Goal: Transaction & Acquisition: Obtain resource

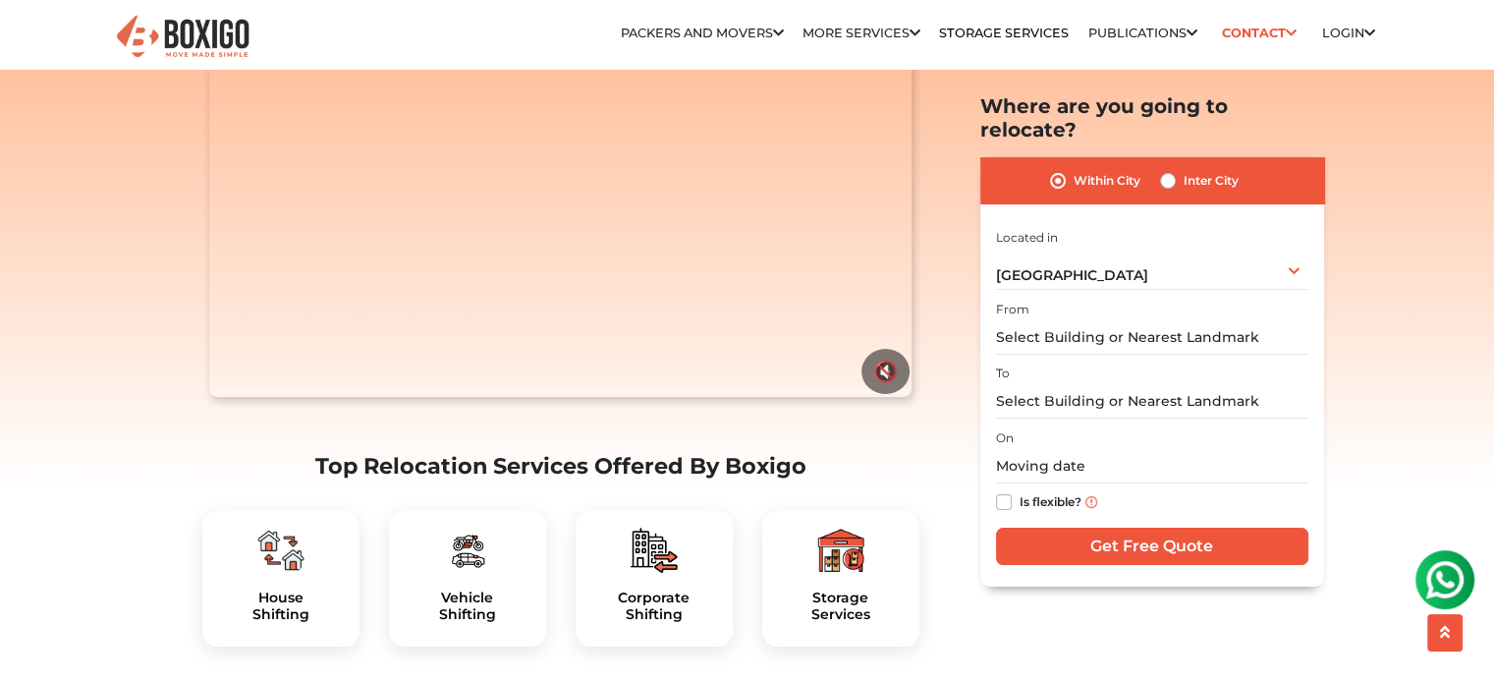
scroll to position [255, 0]
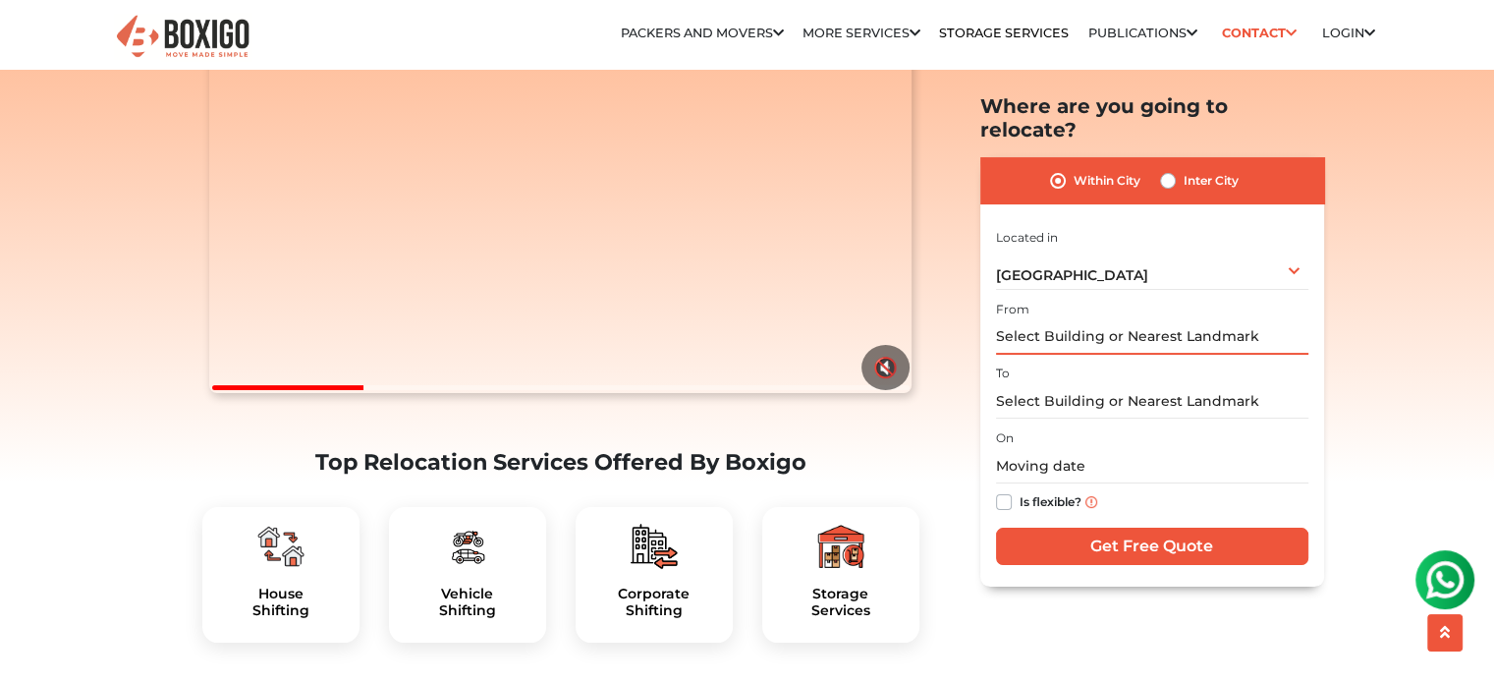
click at [1163, 320] on input "text" at bounding box center [1152, 337] width 312 height 34
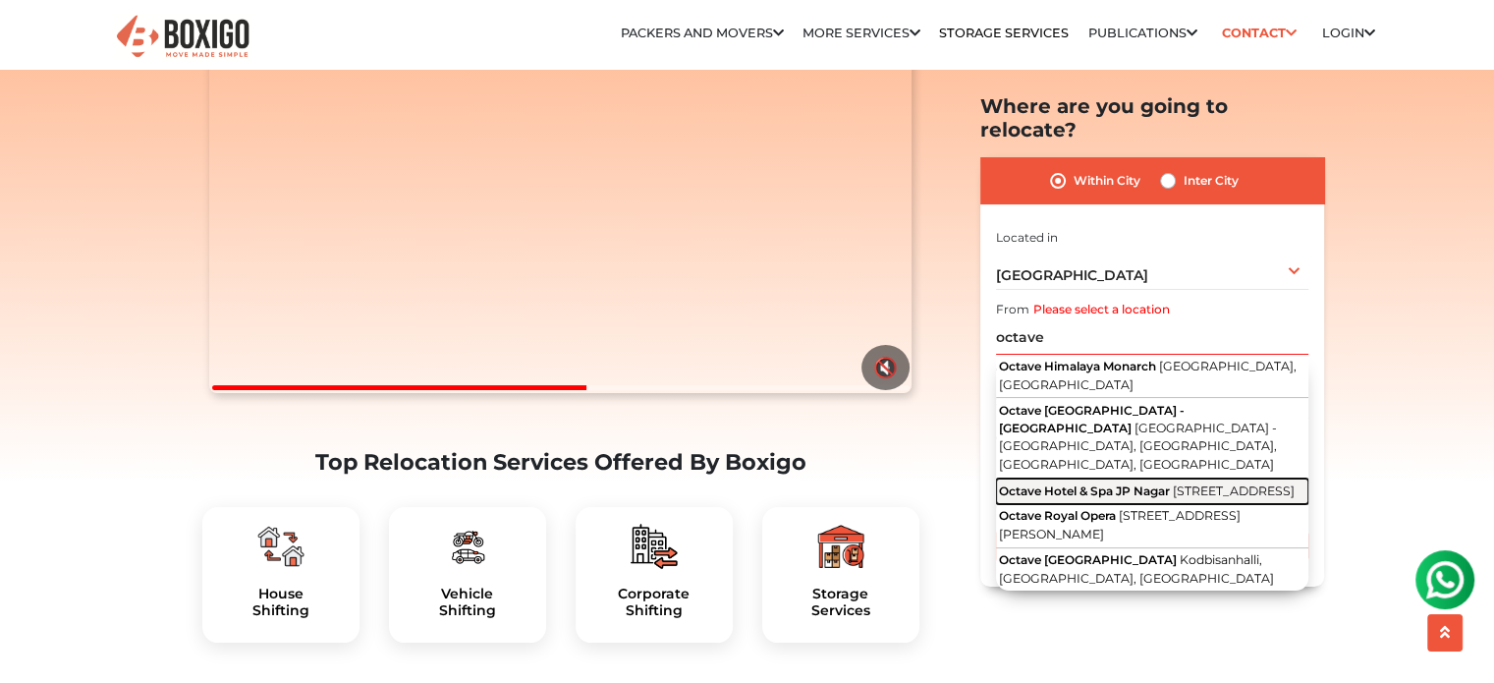
click at [1150, 478] on button "Octave [GEOGRAPHIC_DATA] [GEOGRAPHIC_DATA][STREET_ADDRESS][GEOGRAPHIC_DATA]" at bounding box center [1152, 491] width 312 height 26
type input "Octave [GEOGRAPHIC_DATA][STREET_ADDRESS][GEOGRAPHIC_DATA]"
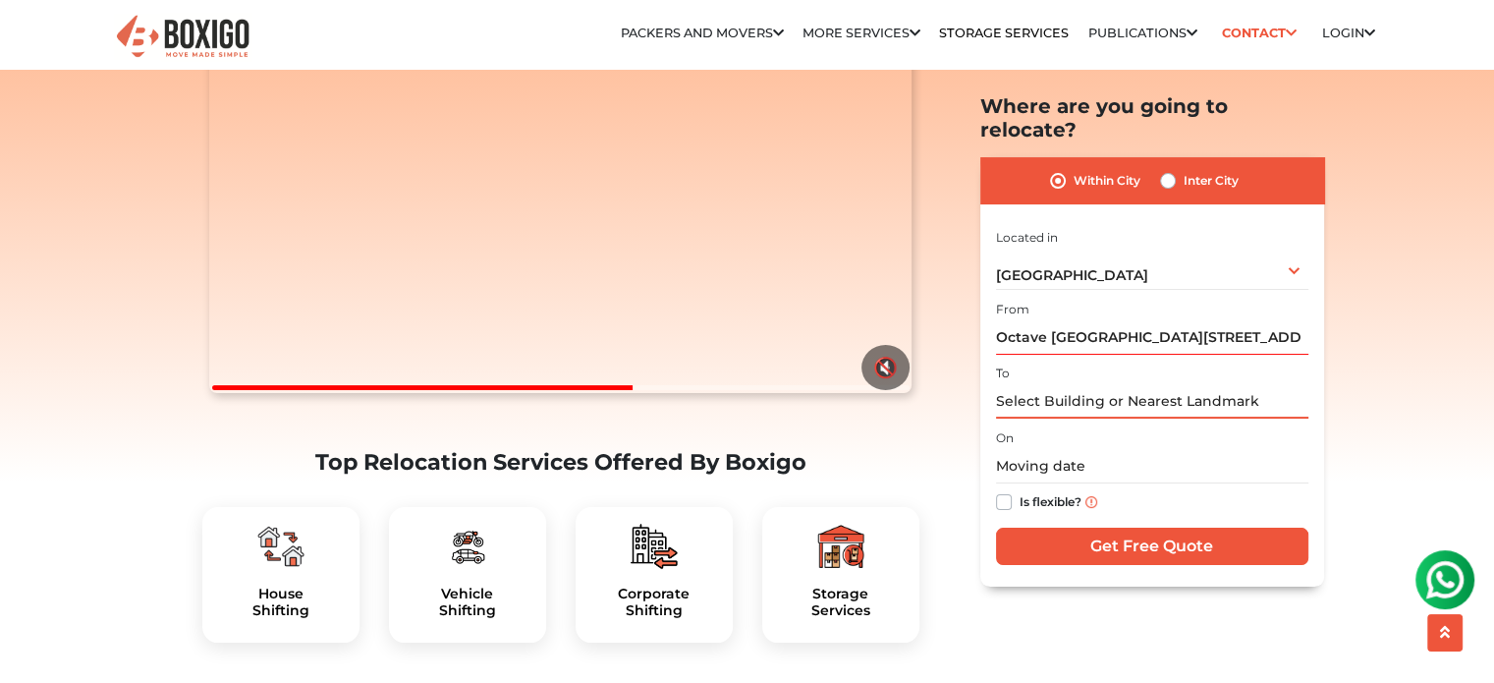
click at [1136, 384] on input "text" at bounding box center [1152, 401] width 312 height 34
click at [1184, 169] on label "Inter City" at bounding box center [1211, 181] width 55 height 24
click at [1167, 169] on input "Inter City" at bounding box center [1168, 179] width 16 height 20
radio input "true"
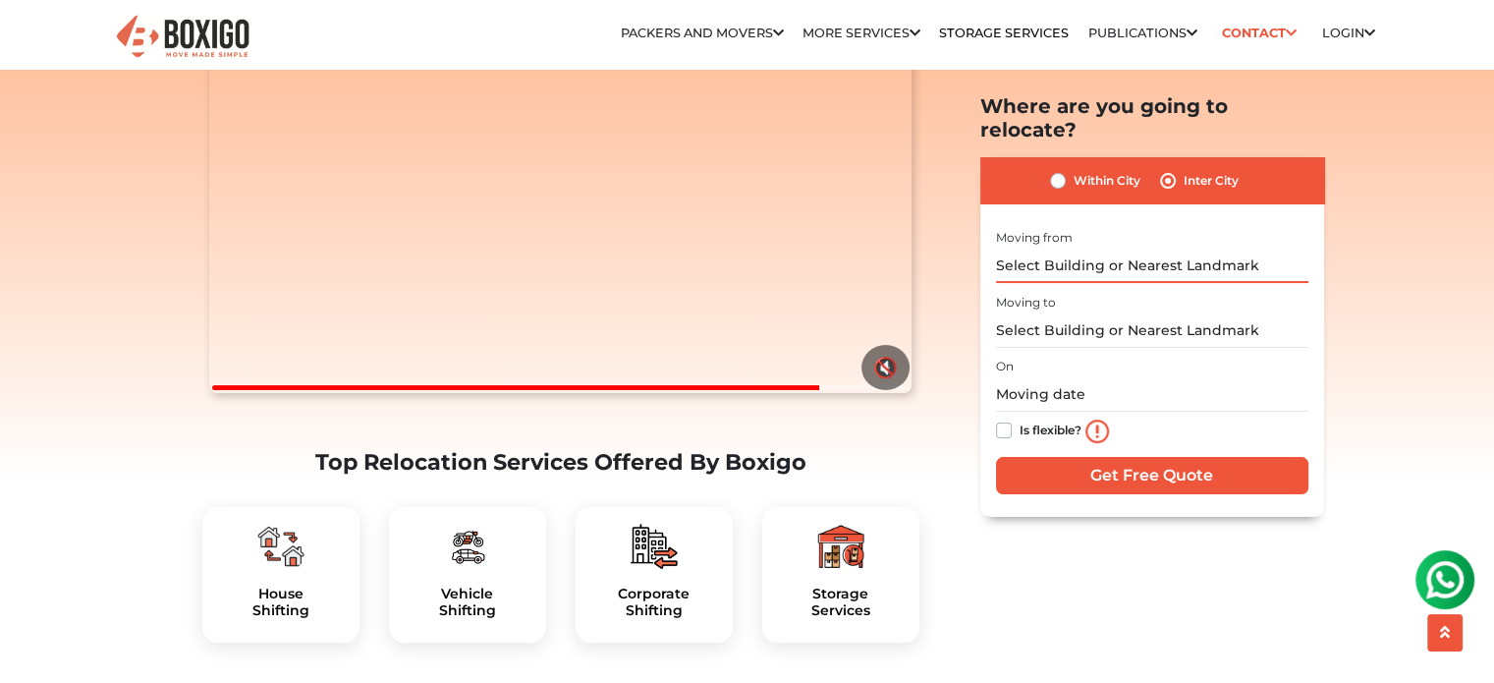
click at [1088, 249] on input "text" at bounding box center [1152, 266] width 312 height 34
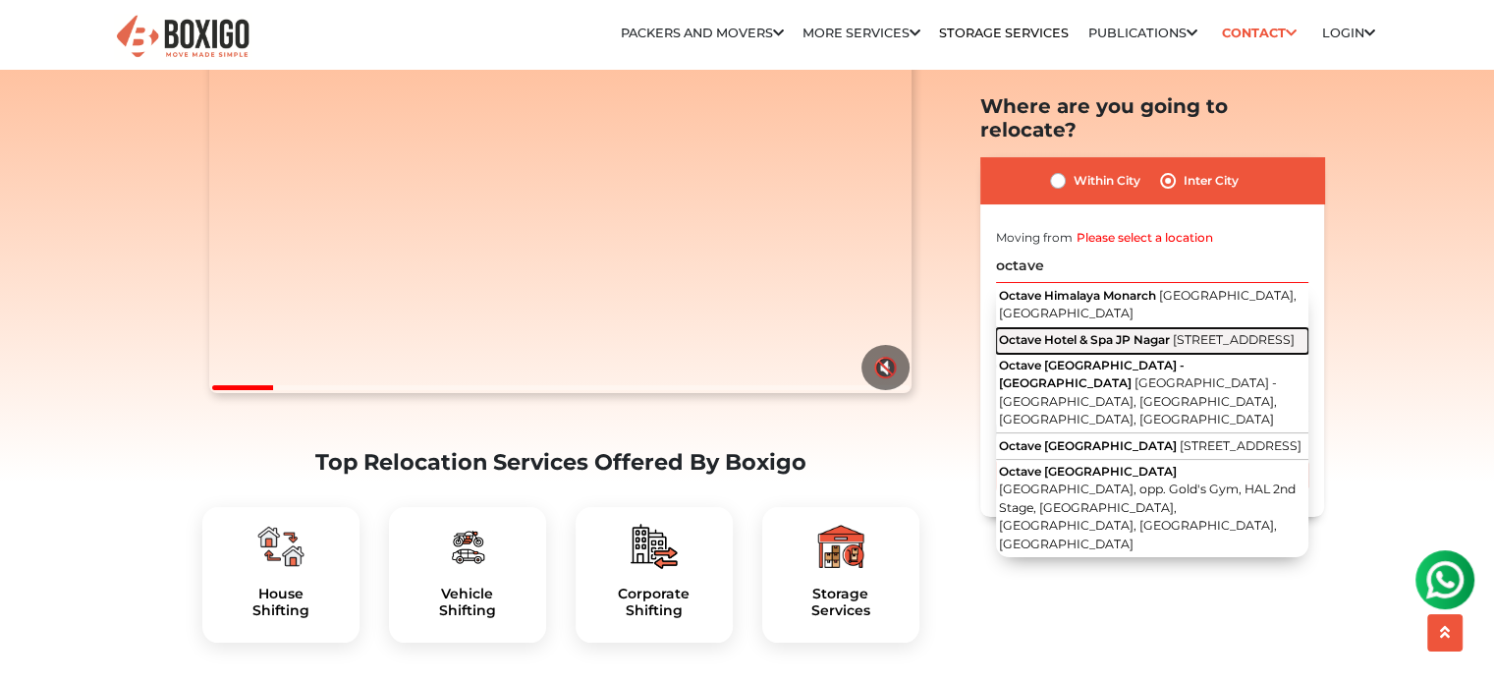
click at [1173, 341] on span "[STREET_ADDRESS]" at bounding box center [1234, 339] width 122 height 15
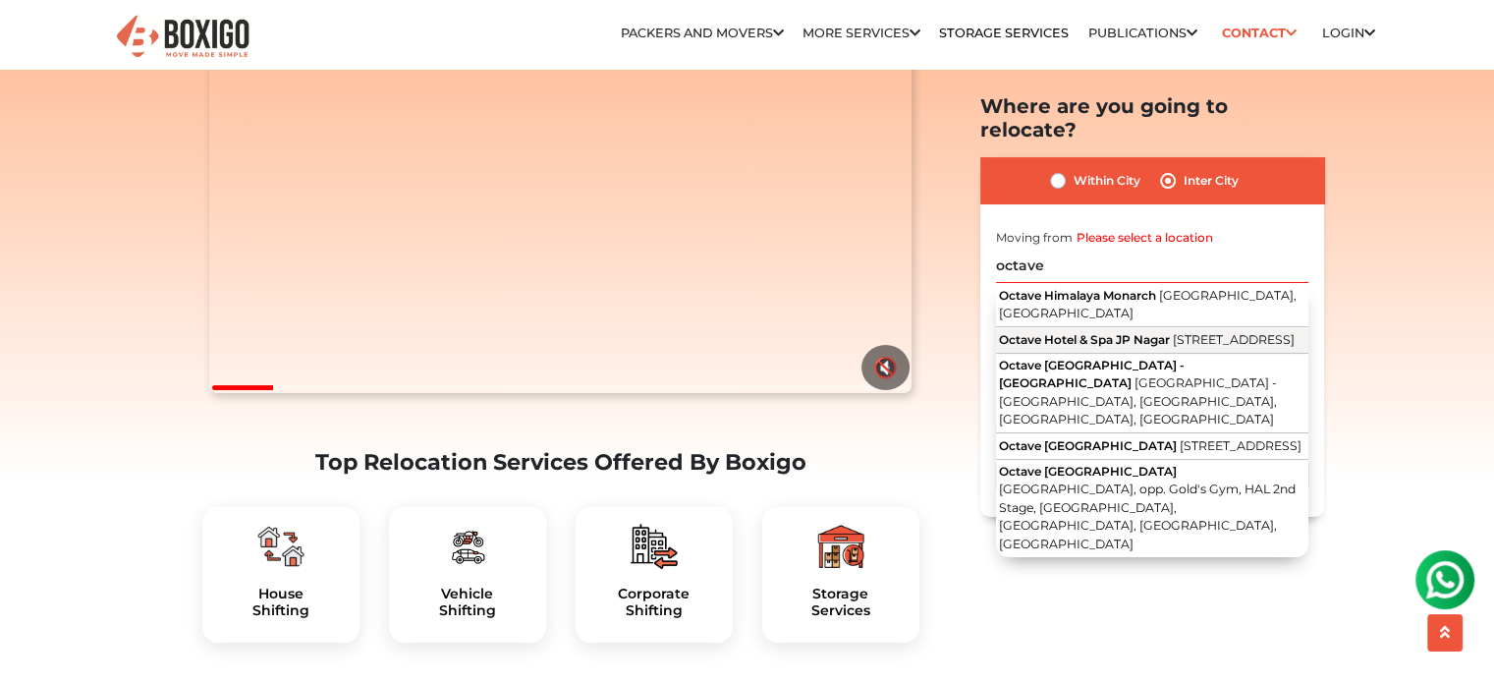
type input "Octave [GEOGRAPHIC_DATA][STREET_ADDRESS][GEOGRAPHIC_DATA]"
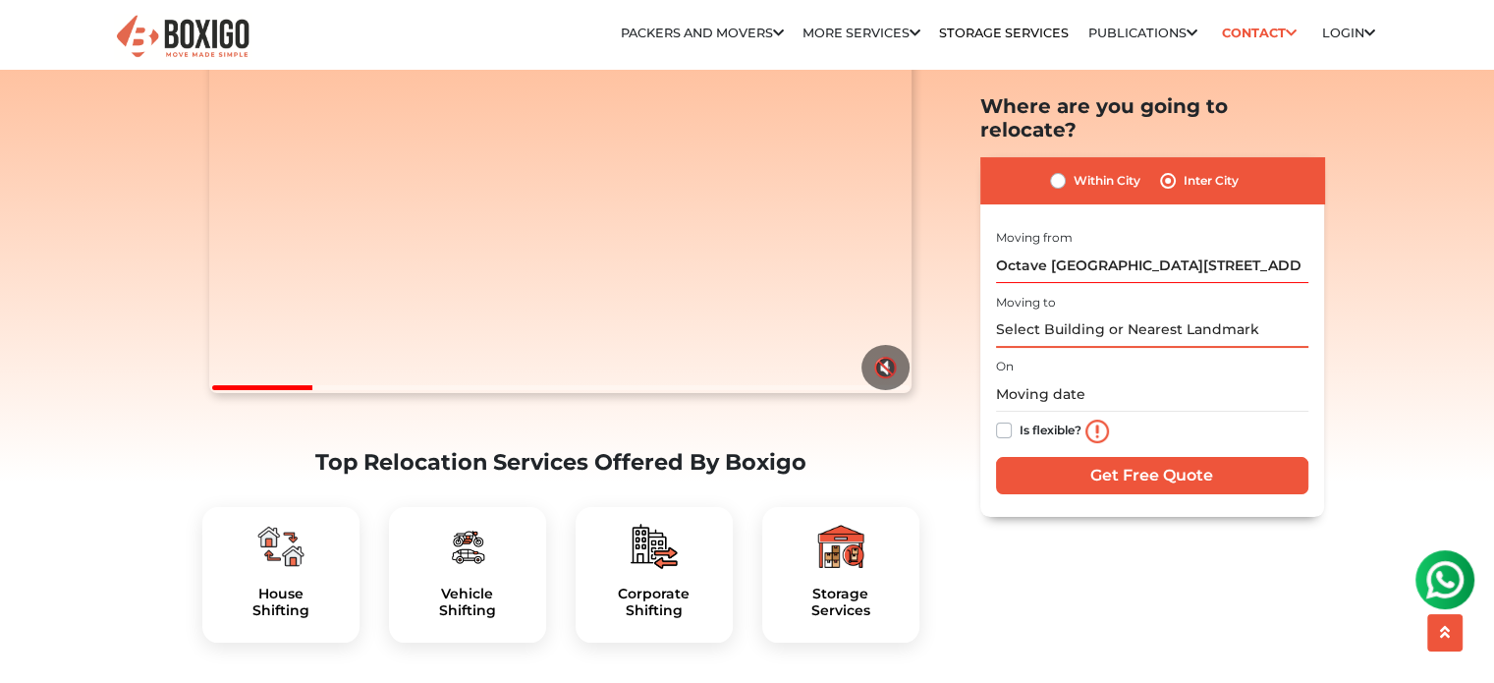
click at [1096, 313] on input "text" at bounding box center [1152, 330] width 312 height 34
type input "G"
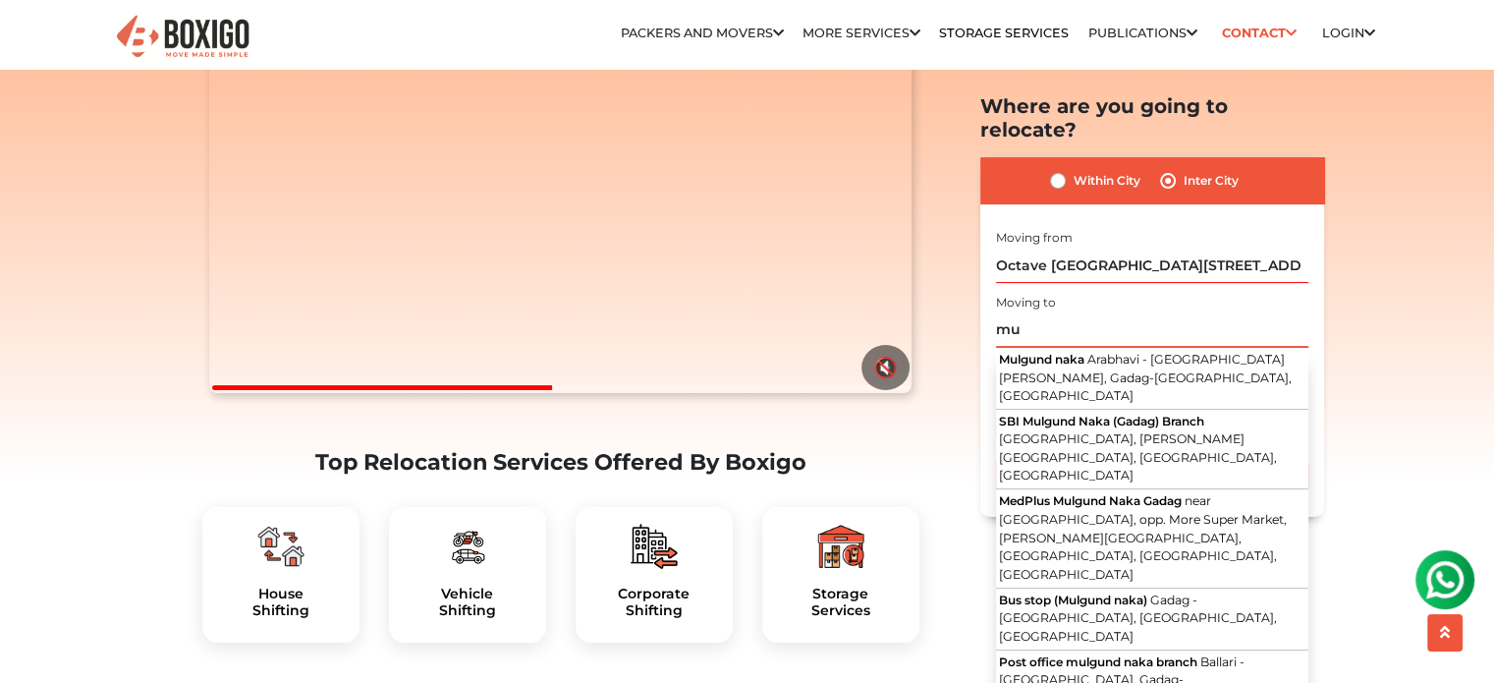
type input "m"
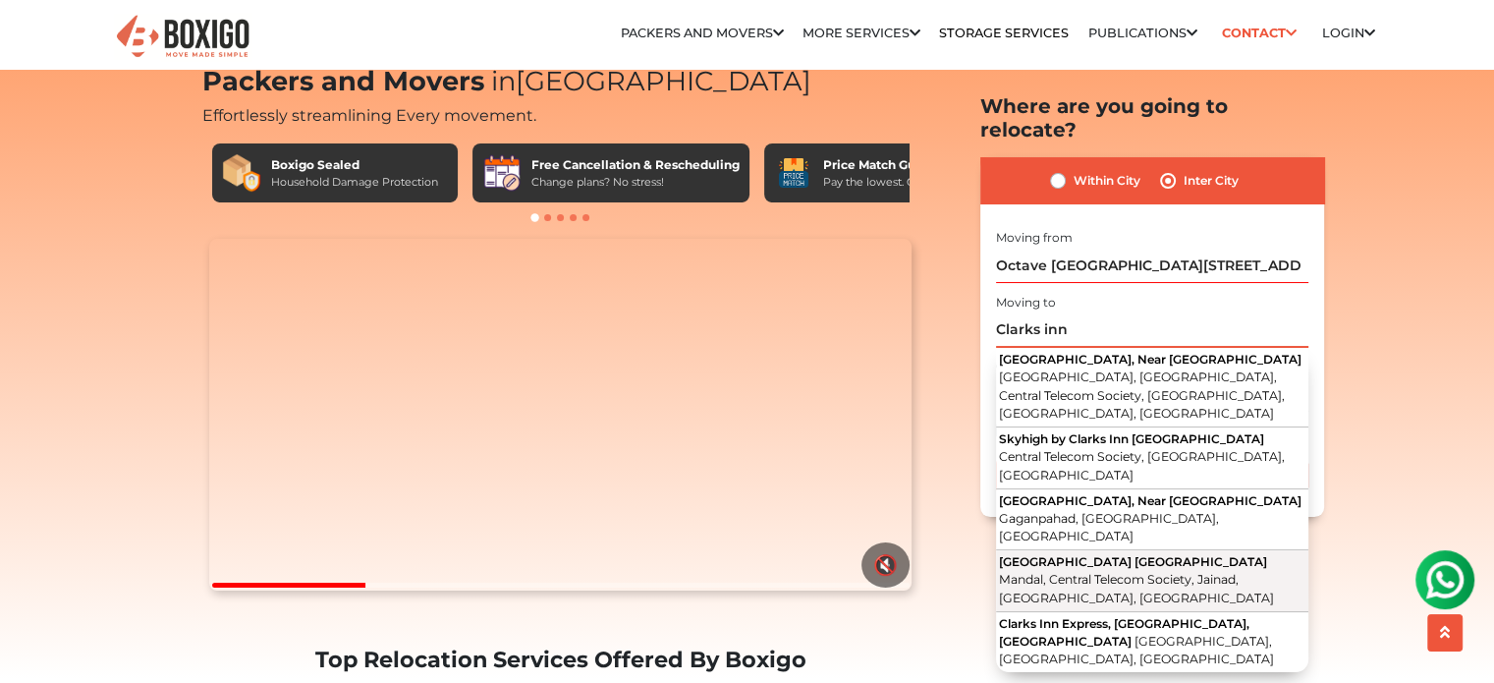
scroll to position [51, 0]
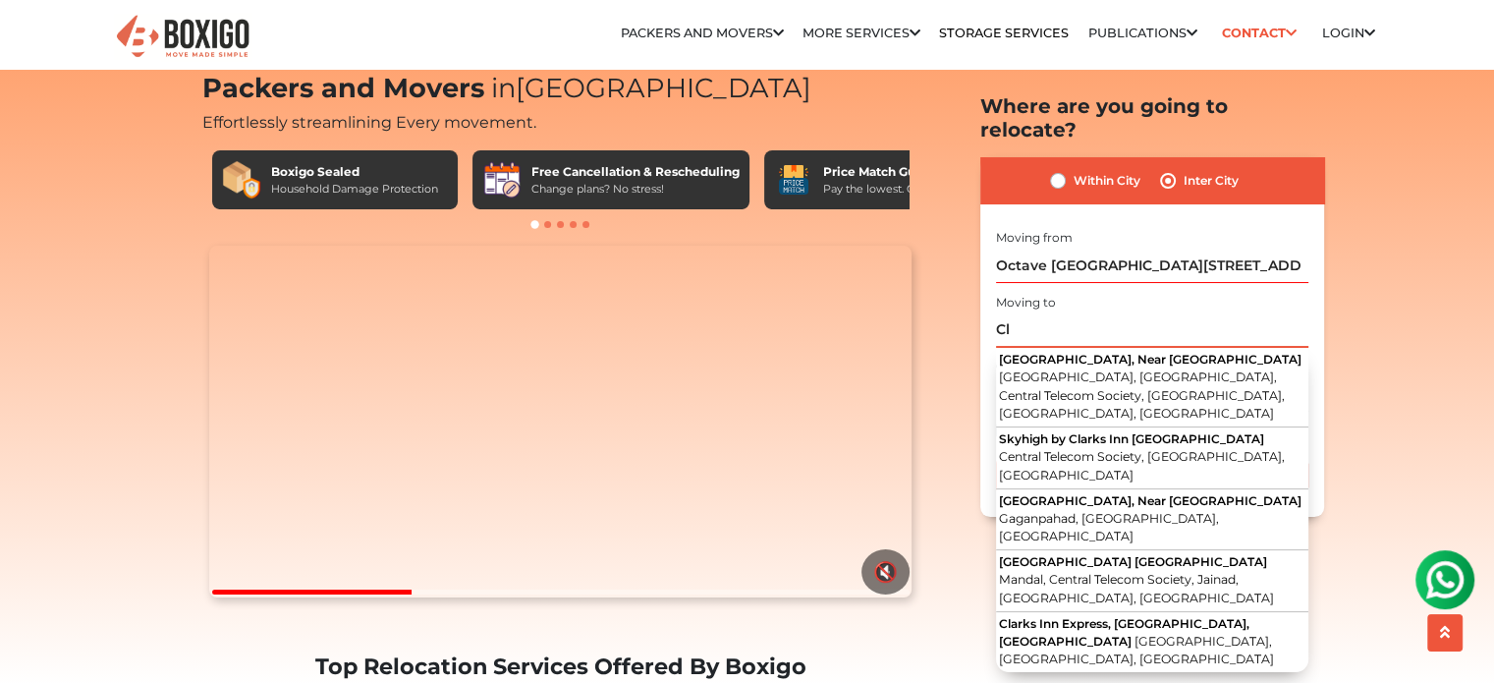
type input "C"
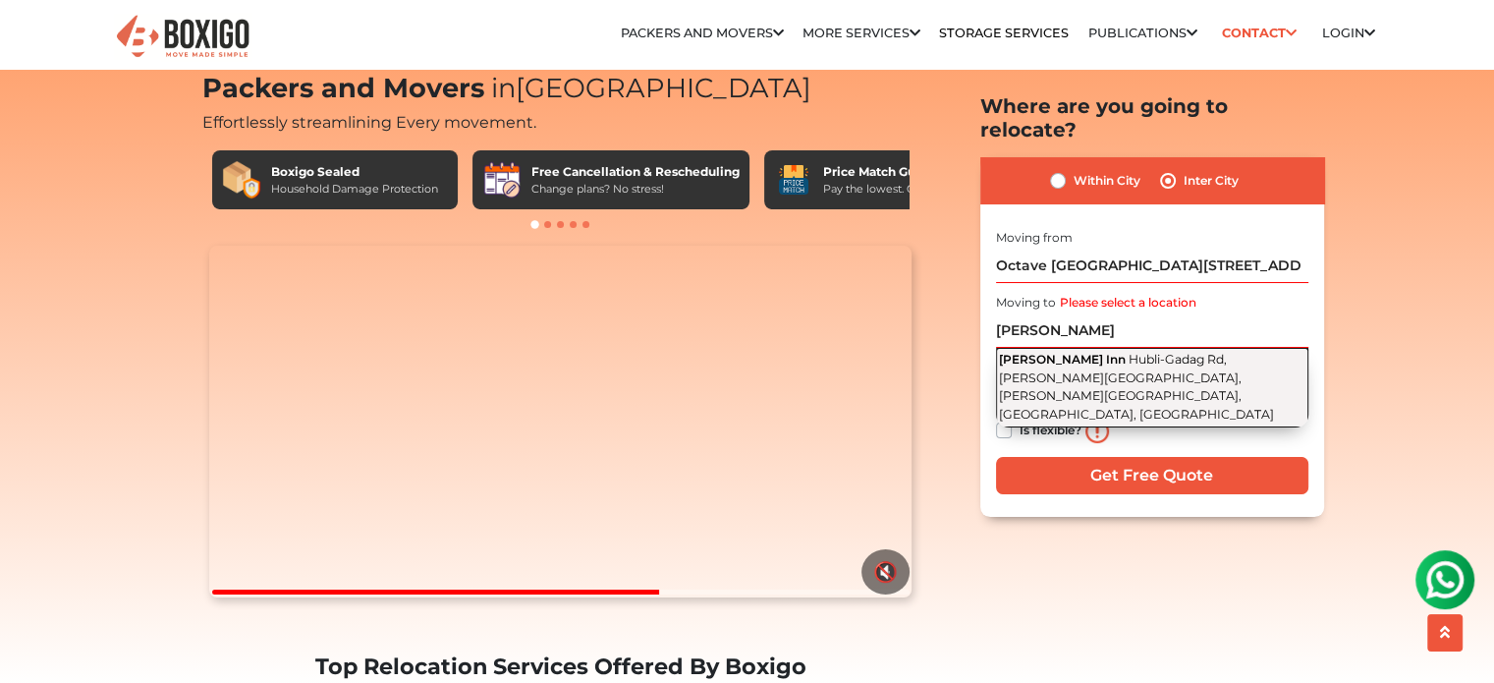
click at [1111, 352] on span "Hubli-Gadag Rd, [PERSON_NAME][GEOGRAPHIC_DATA], [PERSON_NAME][GEOGRAPHIC_DATA],…" at bounding box center [1136, 387] width 275 height 70
type input "[PERSON_NAME] Inn, Hubli-[GEOGRAPHIC_DATA], [PERSON_NAME][GEOGRAPHIC_DATA], [PE…"
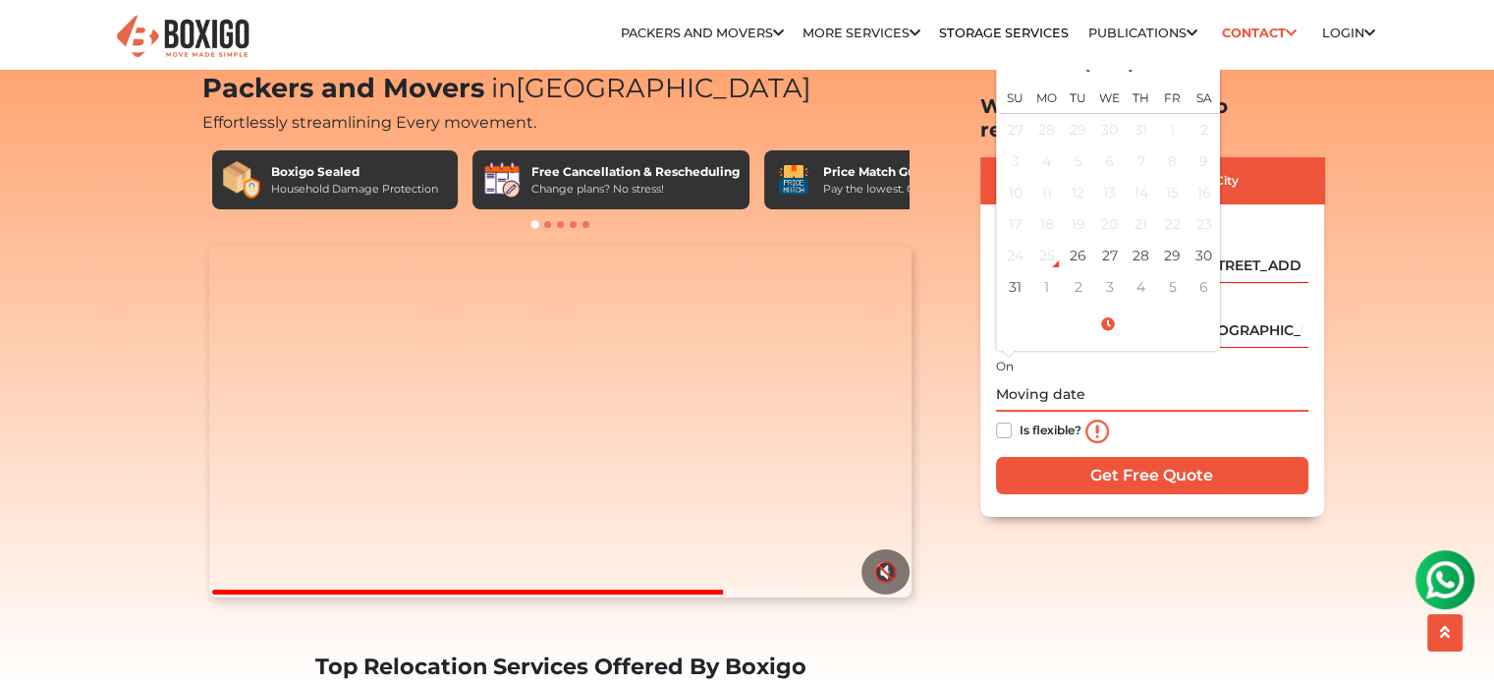
click at [1088, 377] on input "text" at bounding box center [1152, 394] width 312 height 34
click at [1073, 240] on td "26" at bounding box center [1078, 255] width 31 height 31
type input "[DATE] 12:07 PM"
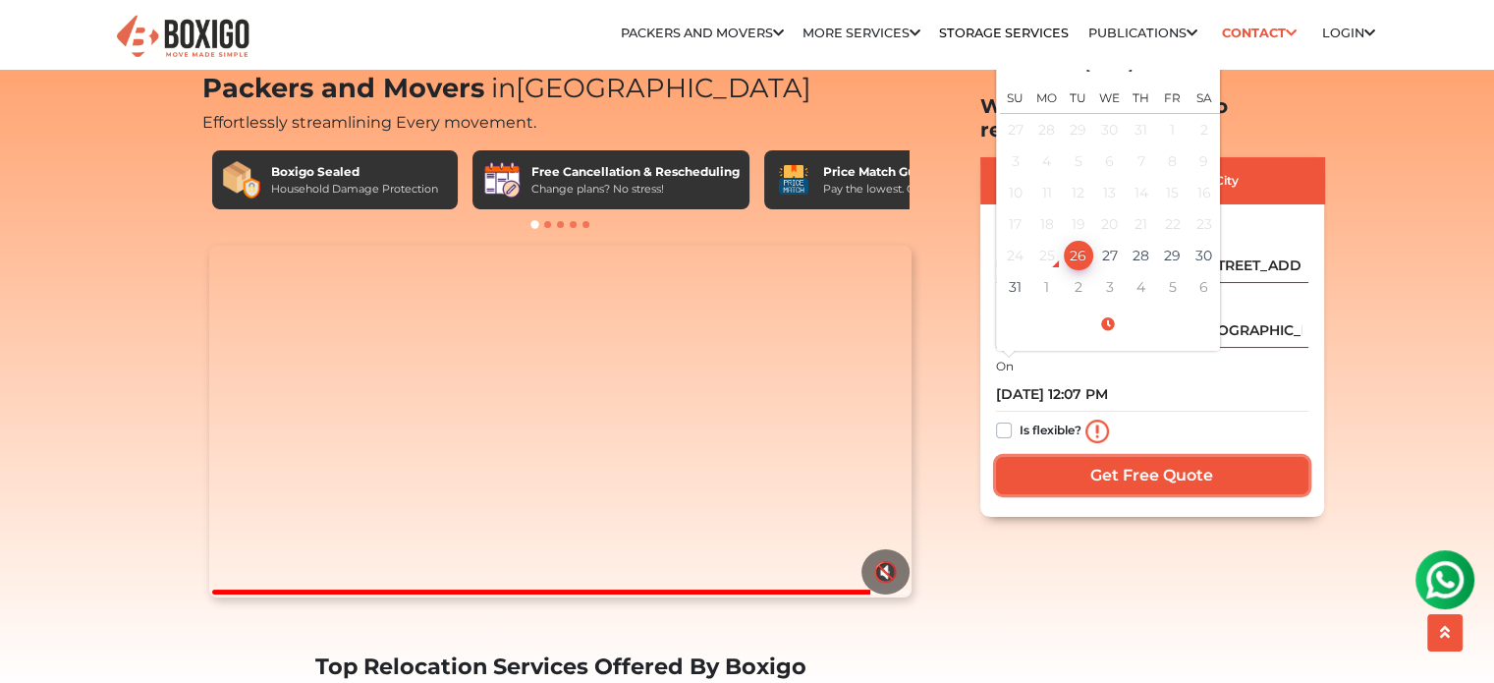
click at [1104, 457] on input "Get Free Quote" at bounding box center [1152, 475] width 312 height 37
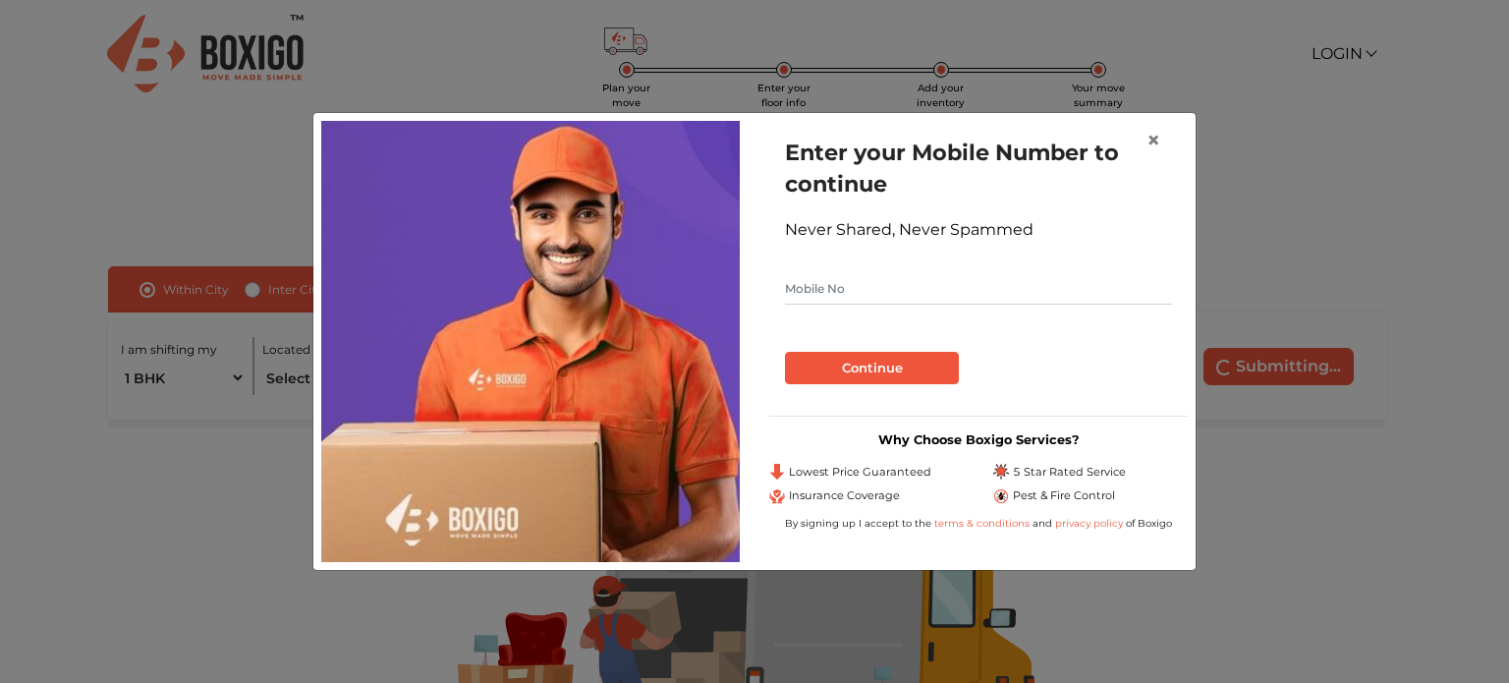
click at [943, 294] on input "text" at bounding box center [978, 288] width 387 height 31
type input "8792237072"
click at [864, 363] on button "Continue" at bounding box center [872, 368] width 174 height 33
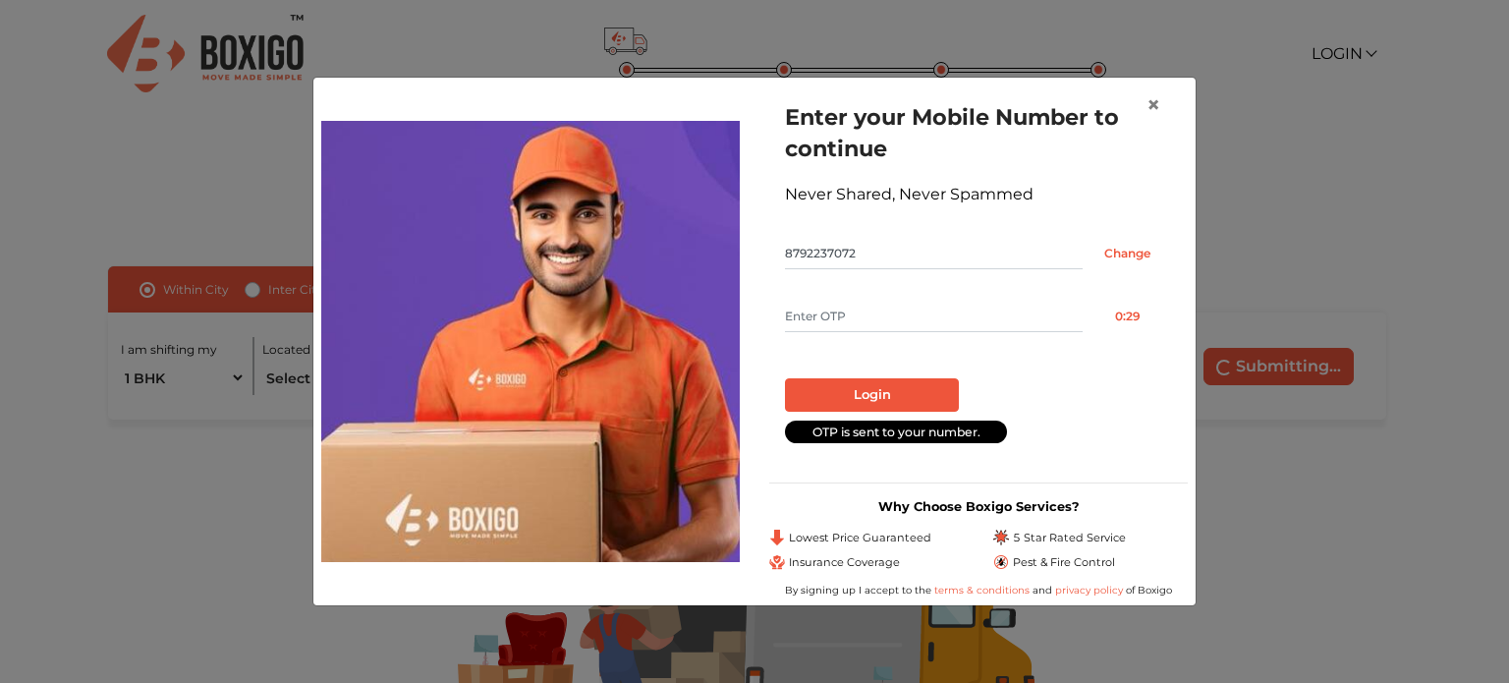
click at [852, 321] on input "text" at bounding box center [934, 316] width 298 height 31
type input "5386"
click at [927, 387] on button "Login" at bounding box center [872, 394] width 174 height 33
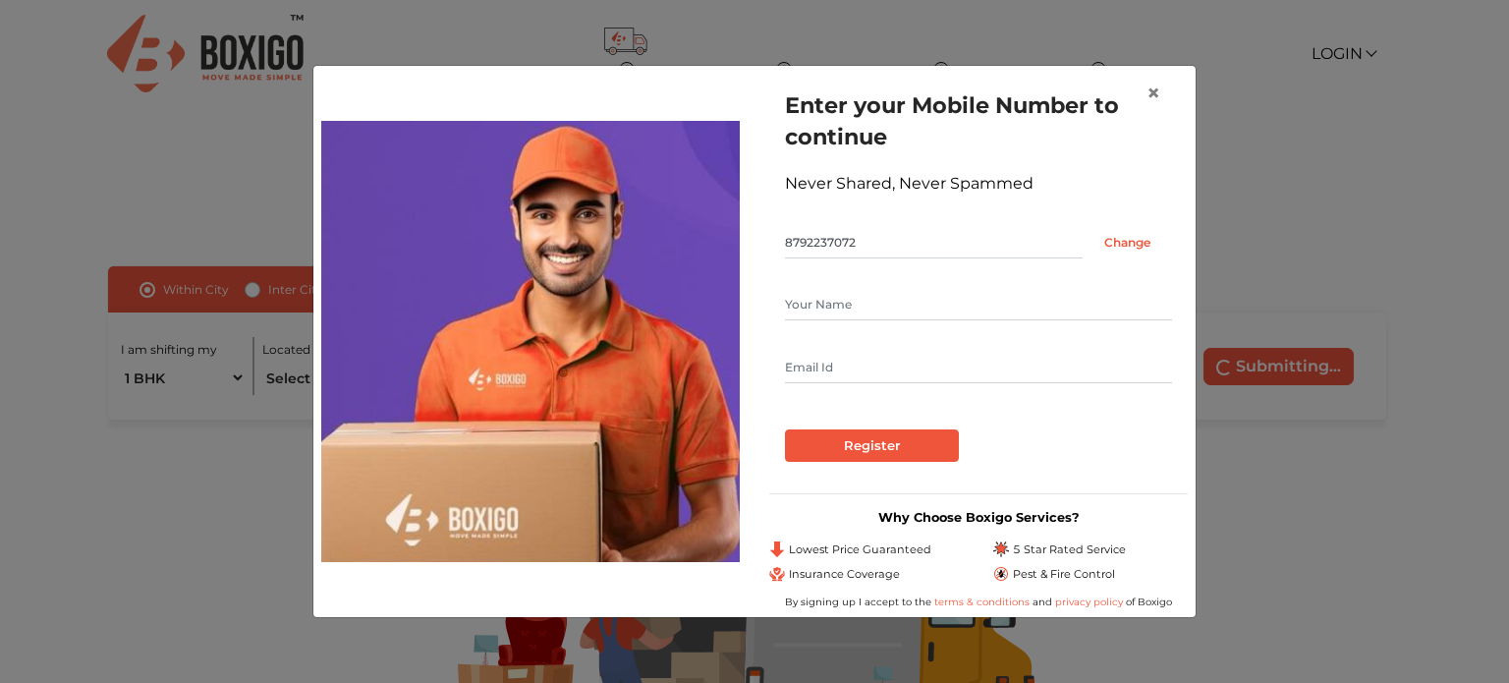
click at [884, 295] on input "text" at bounding box center [978, 304] width 387 height 31
type input "sameer"
type input "gsameer1995@gmail.com"
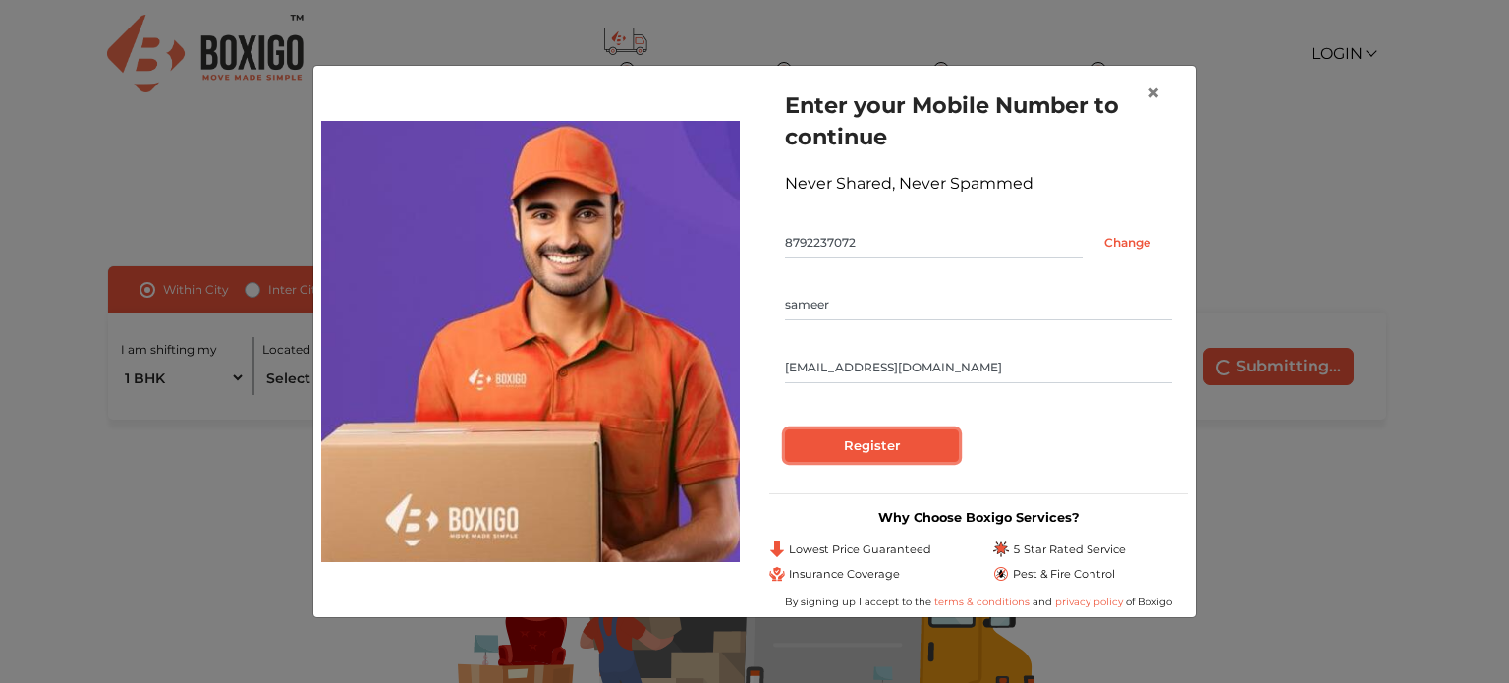
click at [848, 443] on input "Register" at bounding box center [872, 445] width 174 height 33
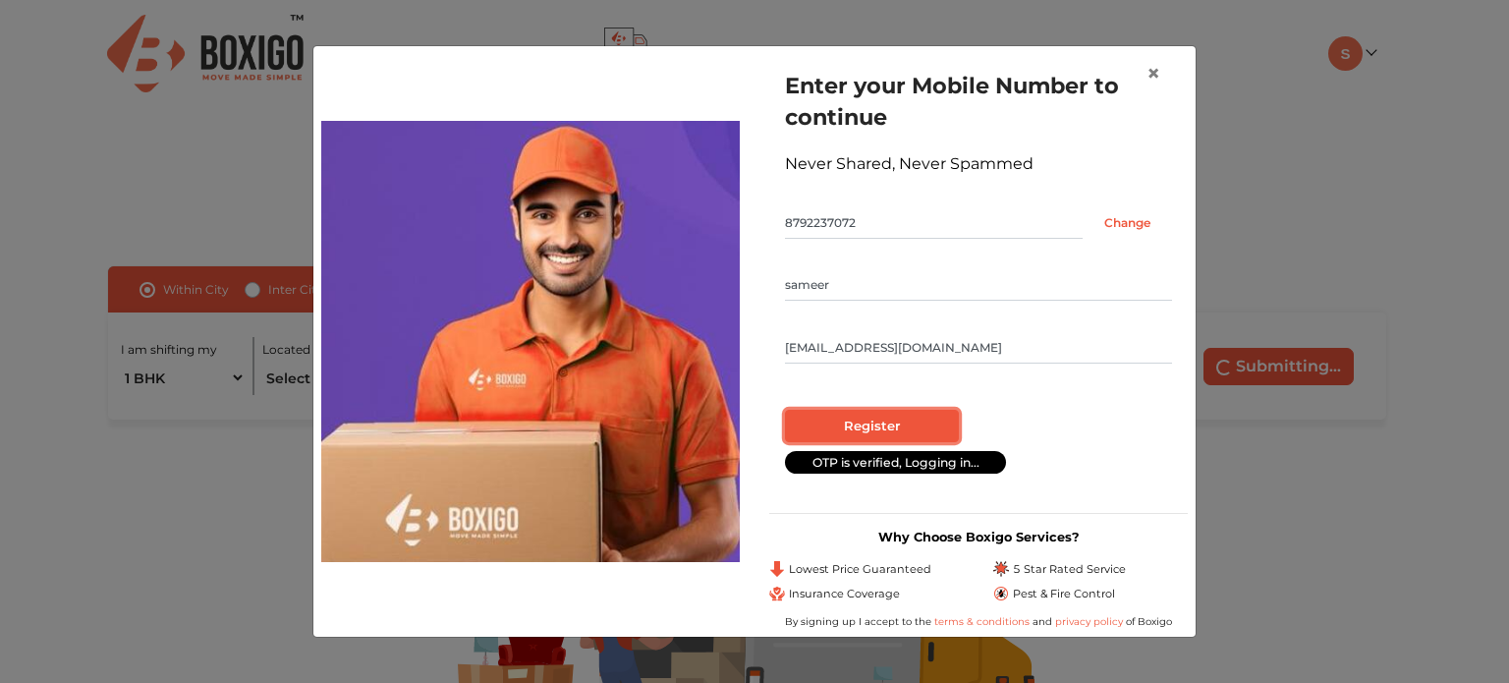
radio input "false"
radio input "true"
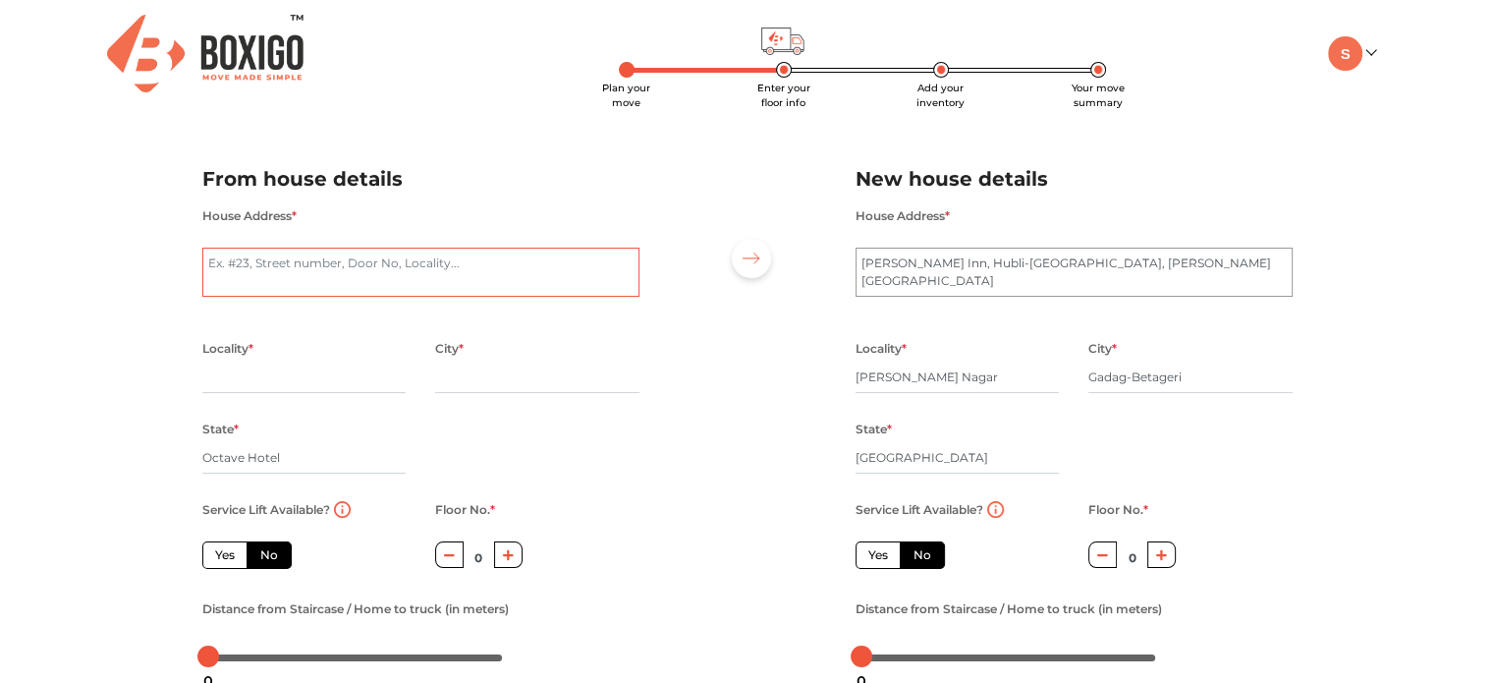
click at [431, 273] on textarea "House Address *" at bounding box center [420, 272] width 437 height 49
type textarea "194,3rd floor, Jp Nagar 1stPhase, Sarakki, Bengaluru, 560078"
click at [254, 380] on input "text" at bounding box center [304, 377] width 204 height 31
type input "Jp Nagar 1st Phase"
click at [503, 392] on input "text" at bounding box center [537, 377] width 204 height 31
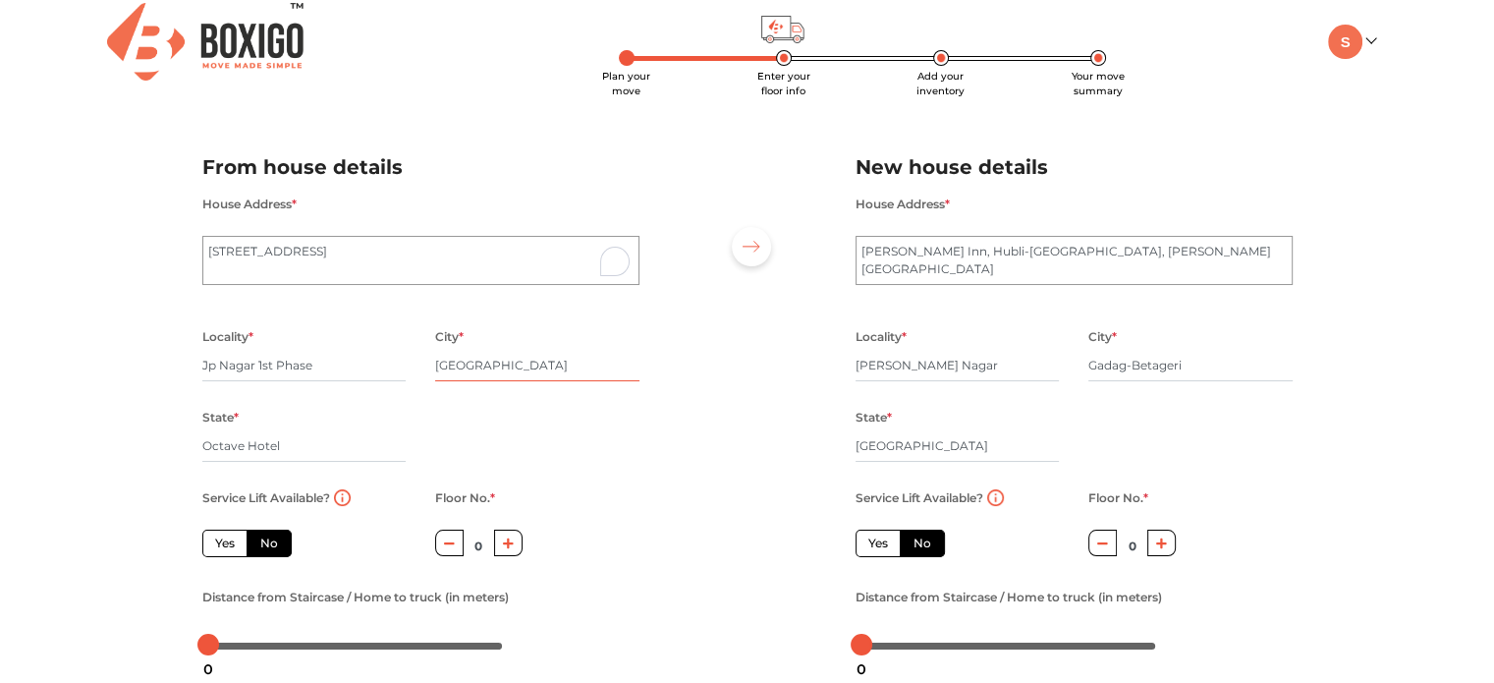
scroll to position [12, 0]
type input "[GEOGRAPHIC_DATA]"
click at [263, 440] on input "Octave Hotel" at bounding box center [304, 445] width 204 height 31
type input "Karnataka"
click at [508, 542] on icon "button" at bounding box center [508, 543] width 11 height 11
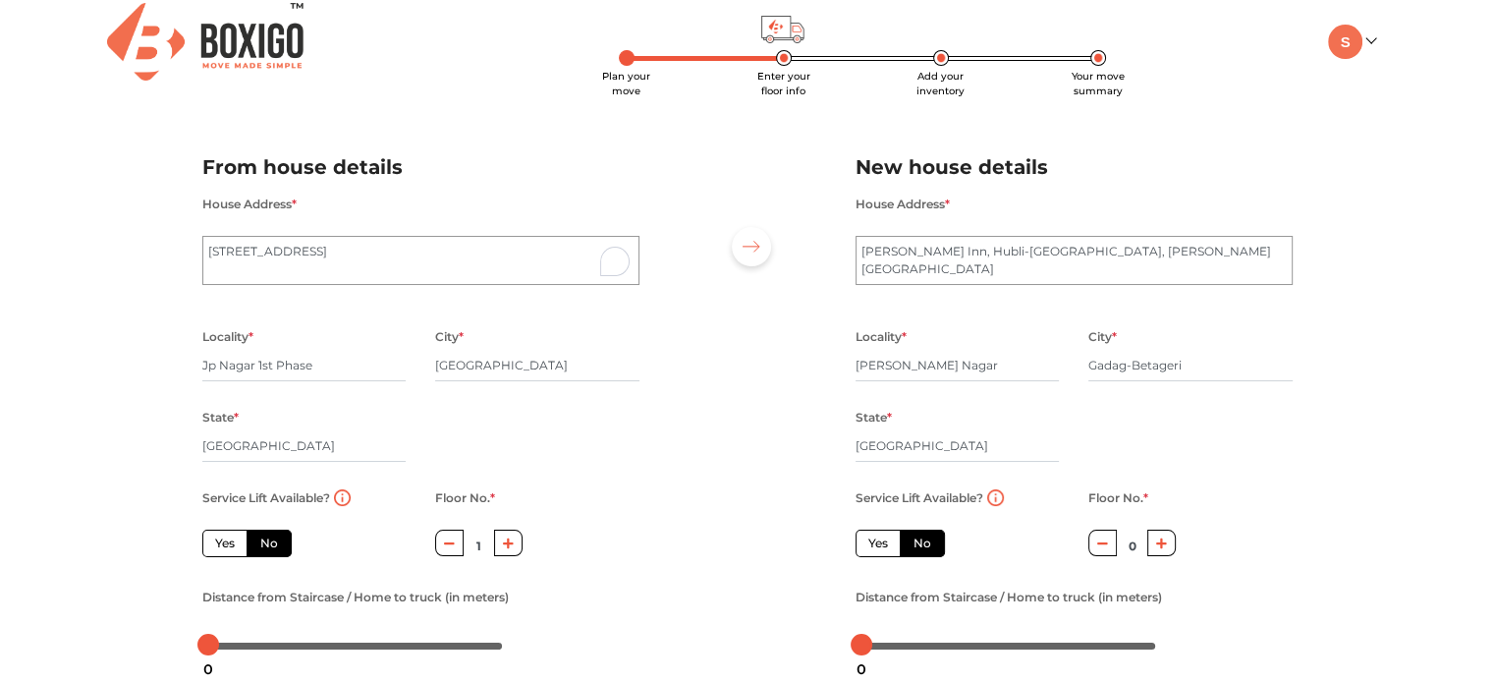
click at [508, 542] on icon "button" at bounding box center [508, 543] width 11 height 11
type input "3"
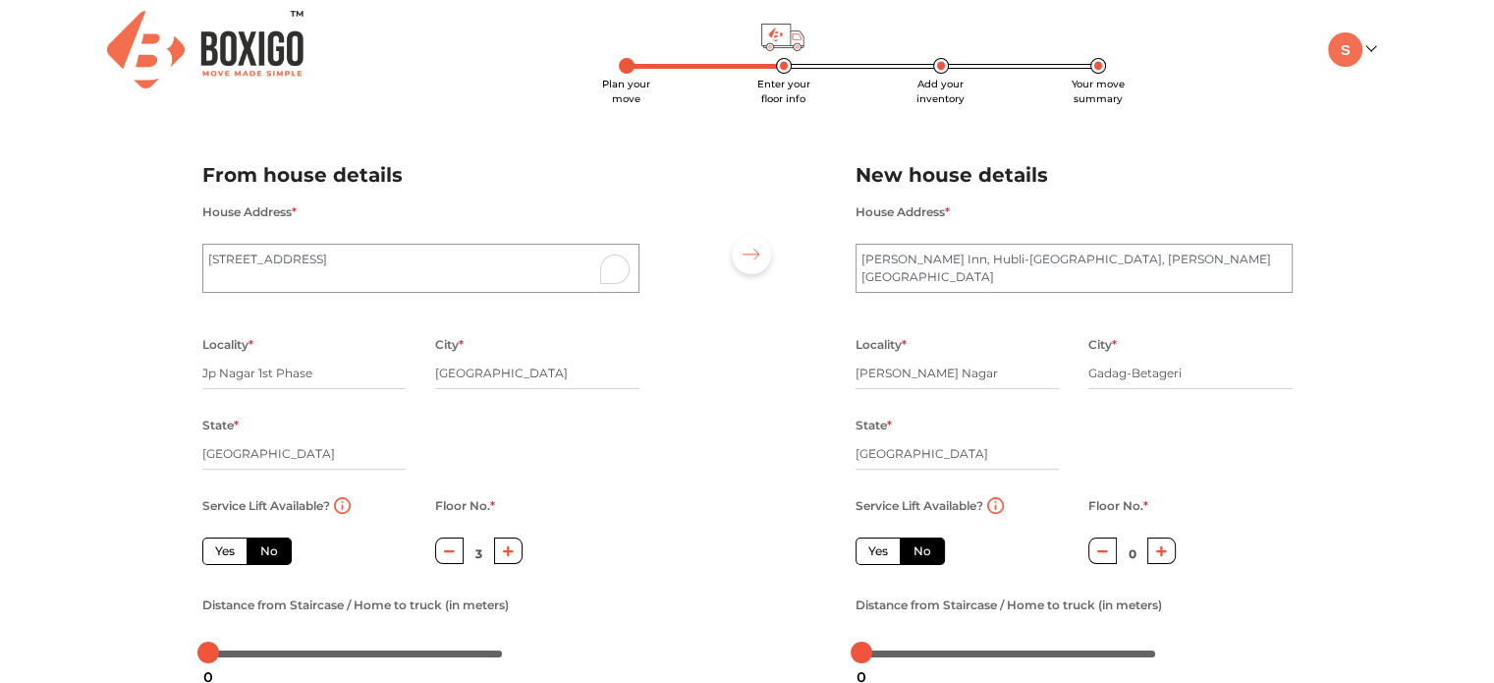
scroll to position [0, 0]
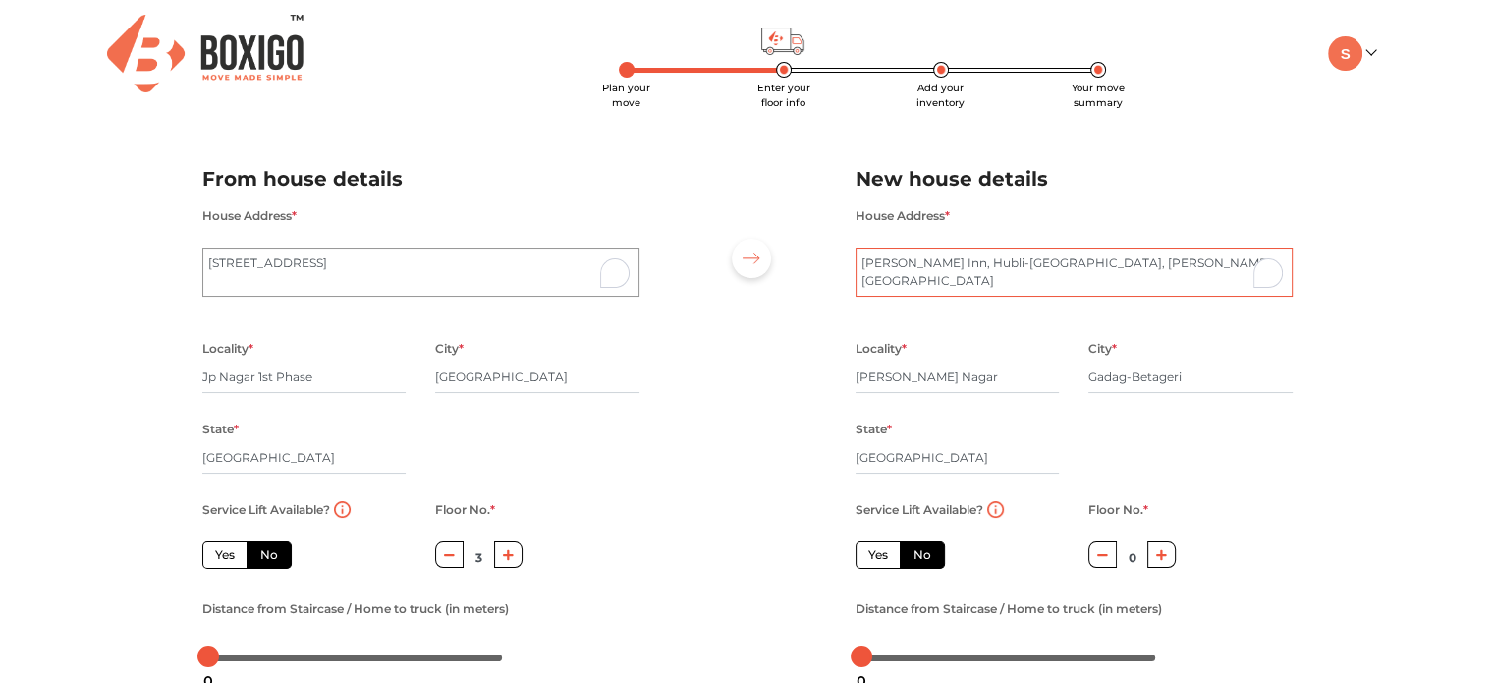
click at [1037, 258] on textarea "Keshav Clarks Inn, Hubli-Gadag Rd, Zakir Hussain Colony" at bounding box center [1074, 272] width 437 height 49
type textarea "Guledgudd Building, Zakir Hussain Colony, Mulgund Naka Gadag"
click at [957, 380] on input "Veereshwar Nagar" at bounding box center [958, 377] width 204 height 31
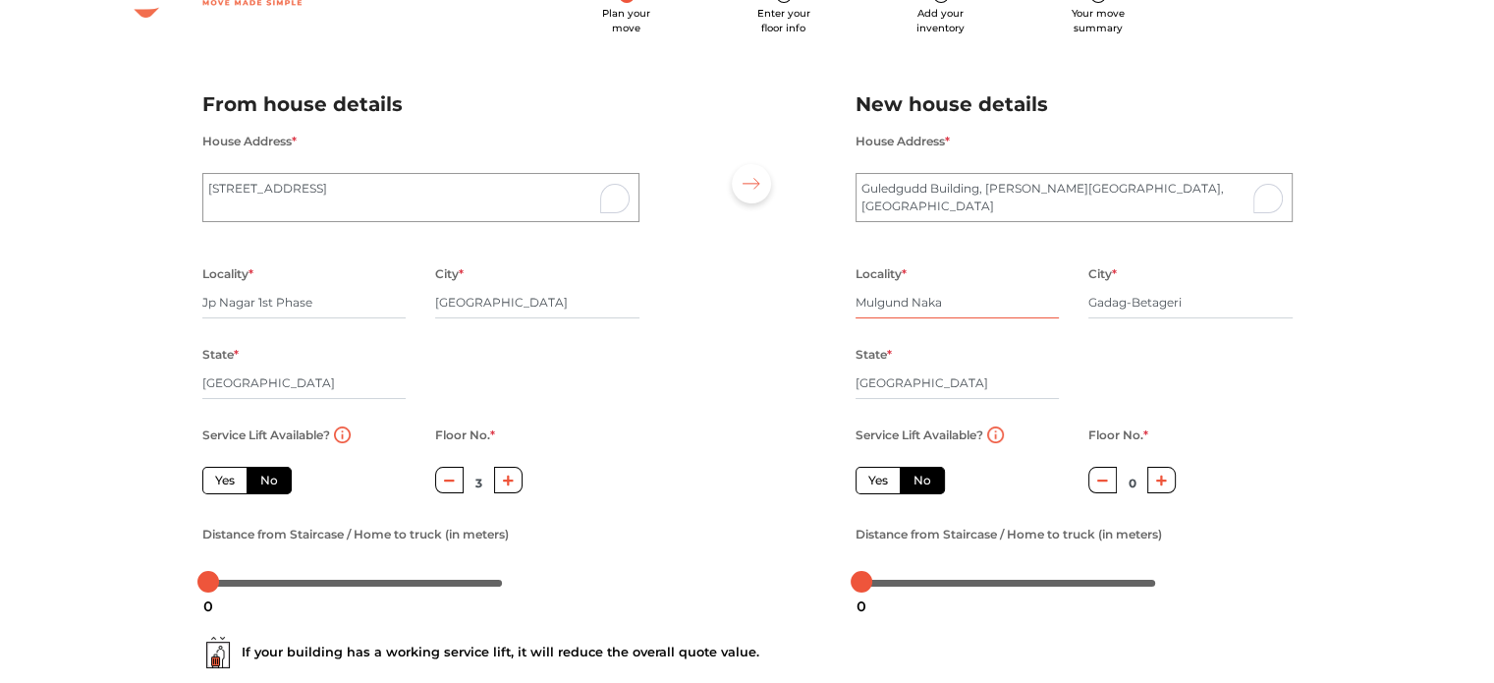
scroll to position [79, 0]
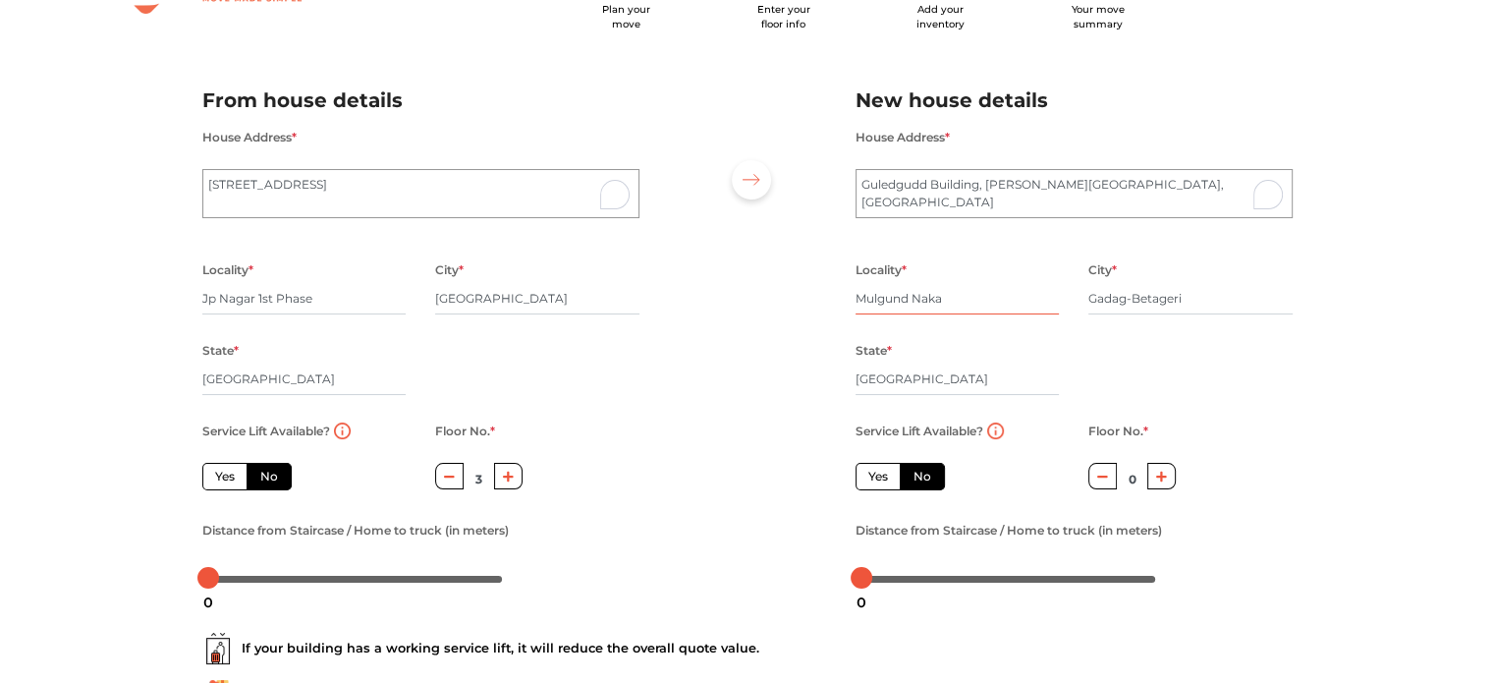
type input "Mulgund Naka"
click at [1159, 473] on icon "button" at bounding box center [1161, 477] width 11 height 12
type input "2"
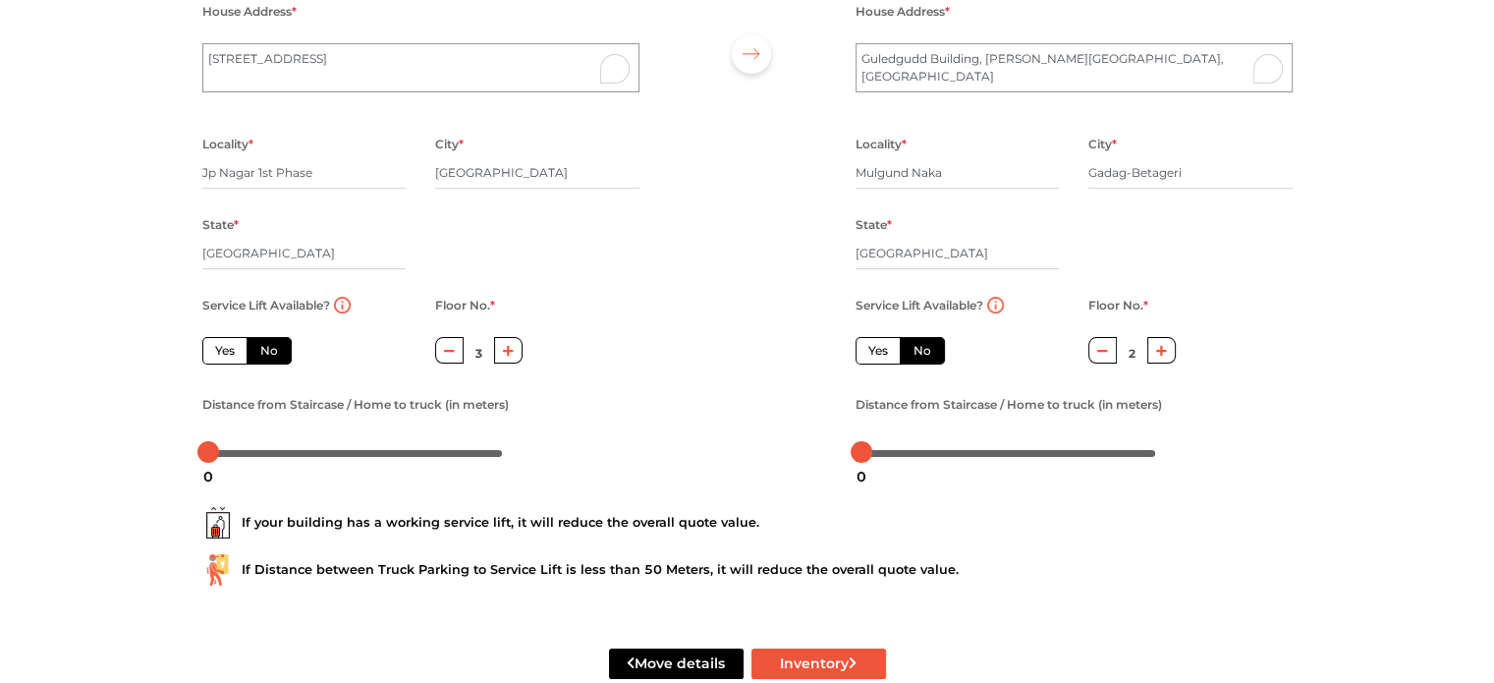
scroll to position [251, 0]
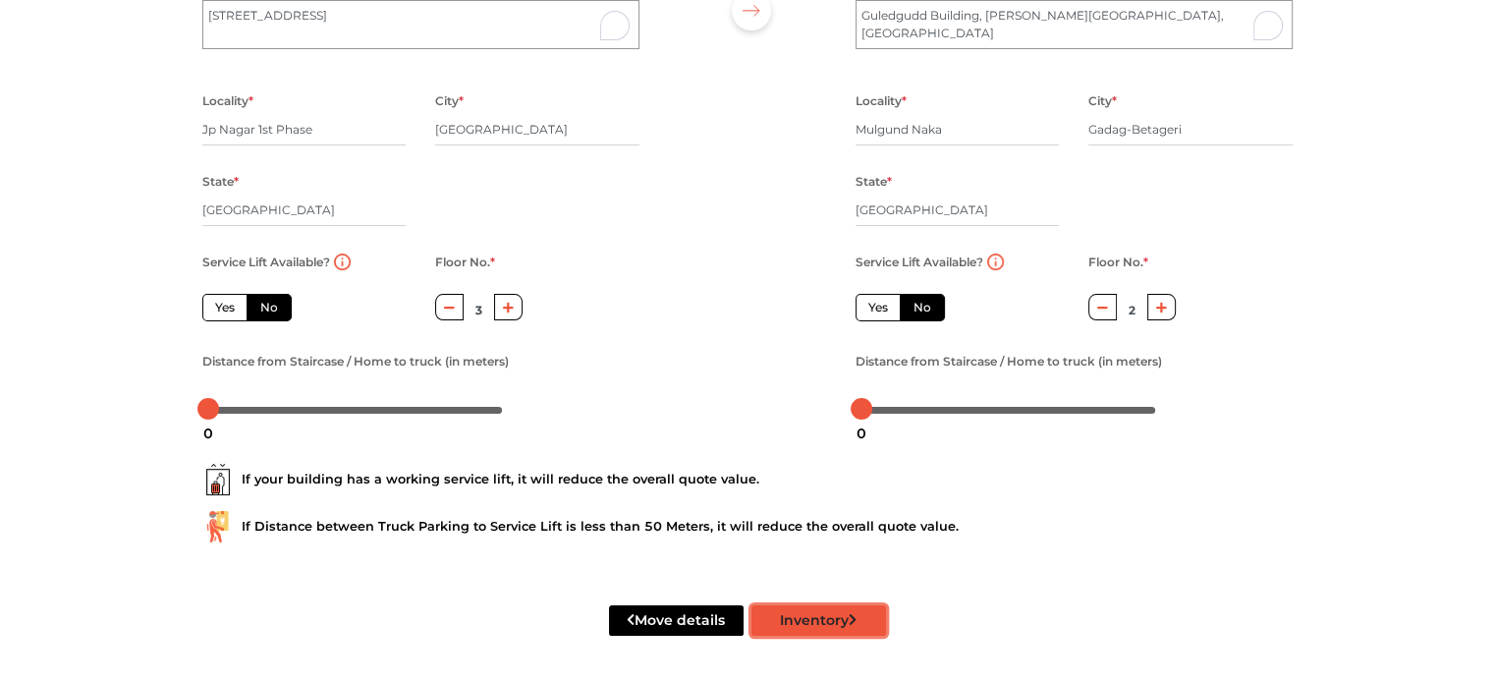
click at [828, 619] on button "Inventory" at bounding box center [819, 620] width 135 height 30
radio input "true"
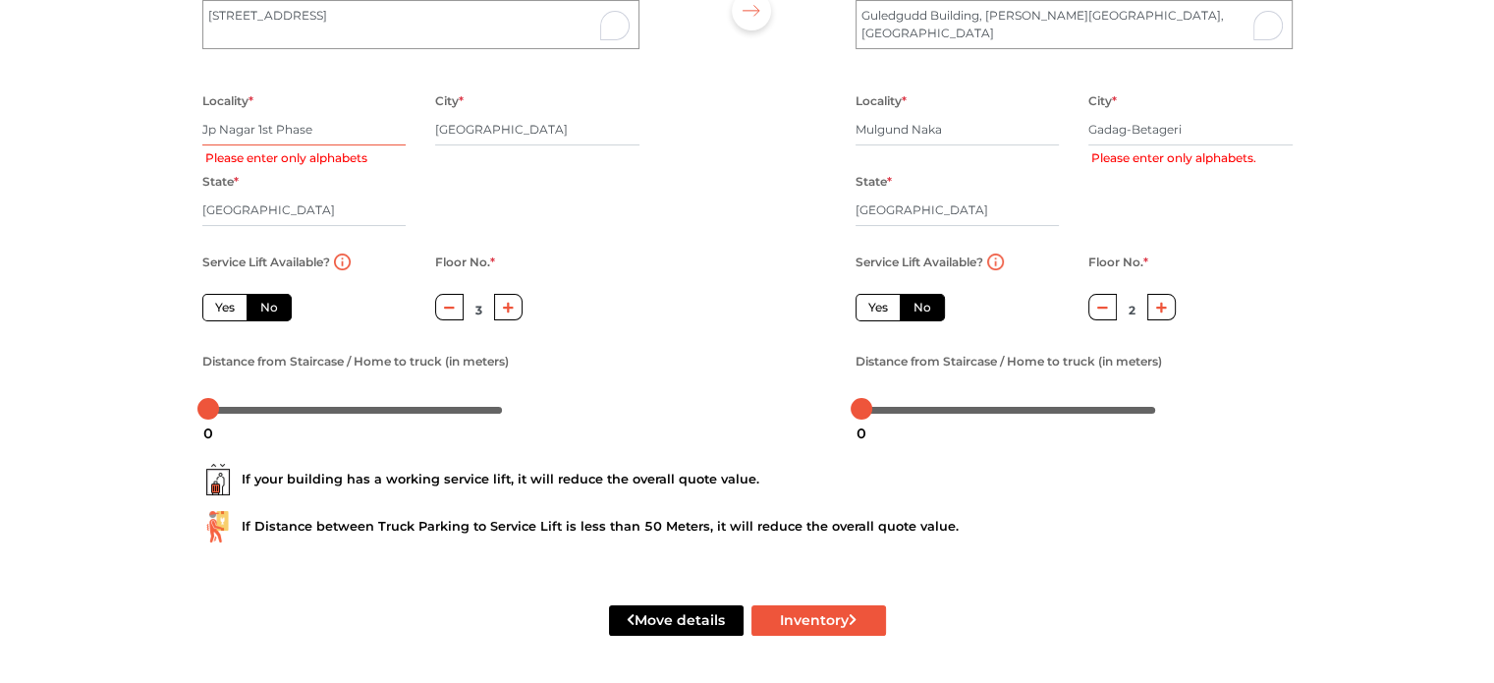
click at [255, 125] on input "Jp Nagar 1st Phase" at bounding box center [304, 129] width 204 height 31
type input "Jp Nagar"
radio input "true"
type input "Jp Nagar"
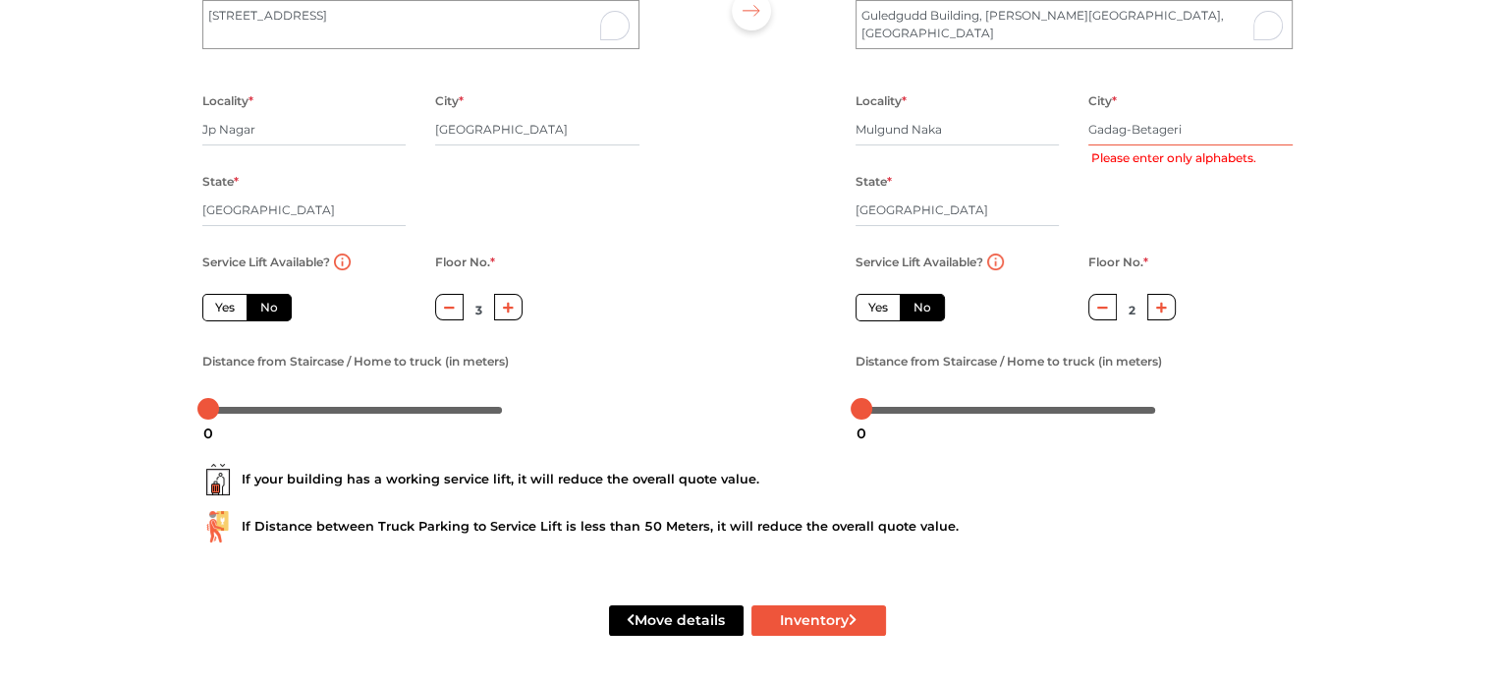
click at [1143, 125] on input "Gadag-Betageri" at bounding box center [1190, 129] width 204 height 31
click at [1289, 130] on input "Gadag-Betageri" at bounding box center [1190, 129] width 204 height 31
type input "Gadag-"
radio input "true"
type input "Gadag"
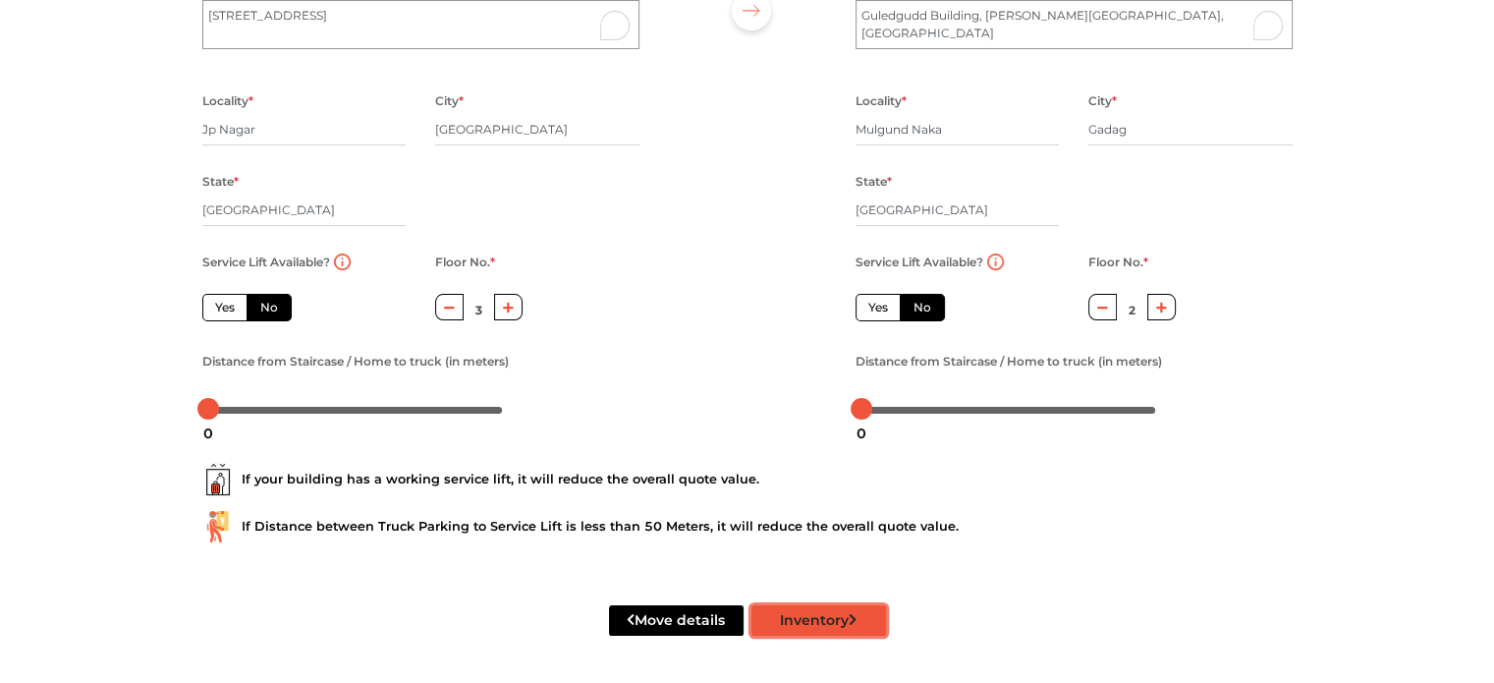
click at [847, 616] on button "Inventory" at bounding box center [819, 620] width 135 height 30
radio input "true"
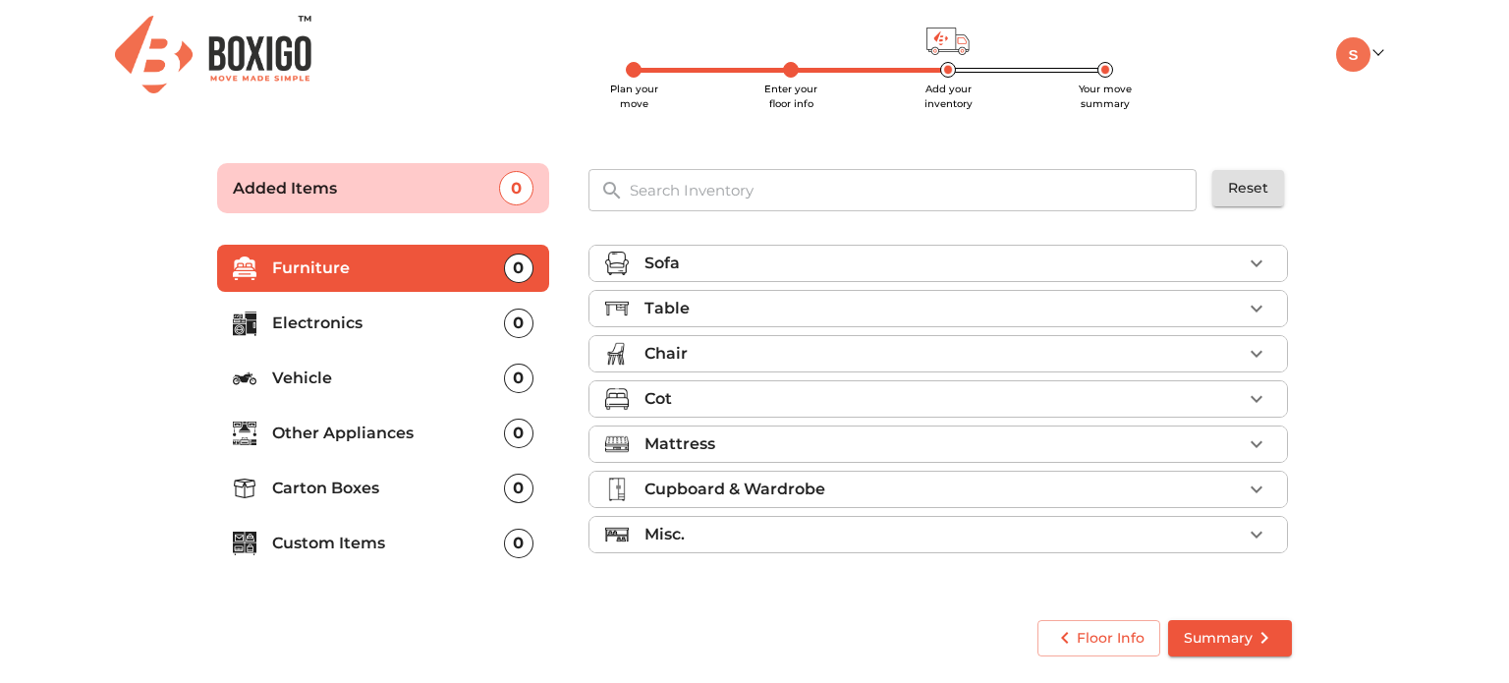
click at [389, 318] on p "Electronics" at bounding box center [388, 323] width 232 height 24
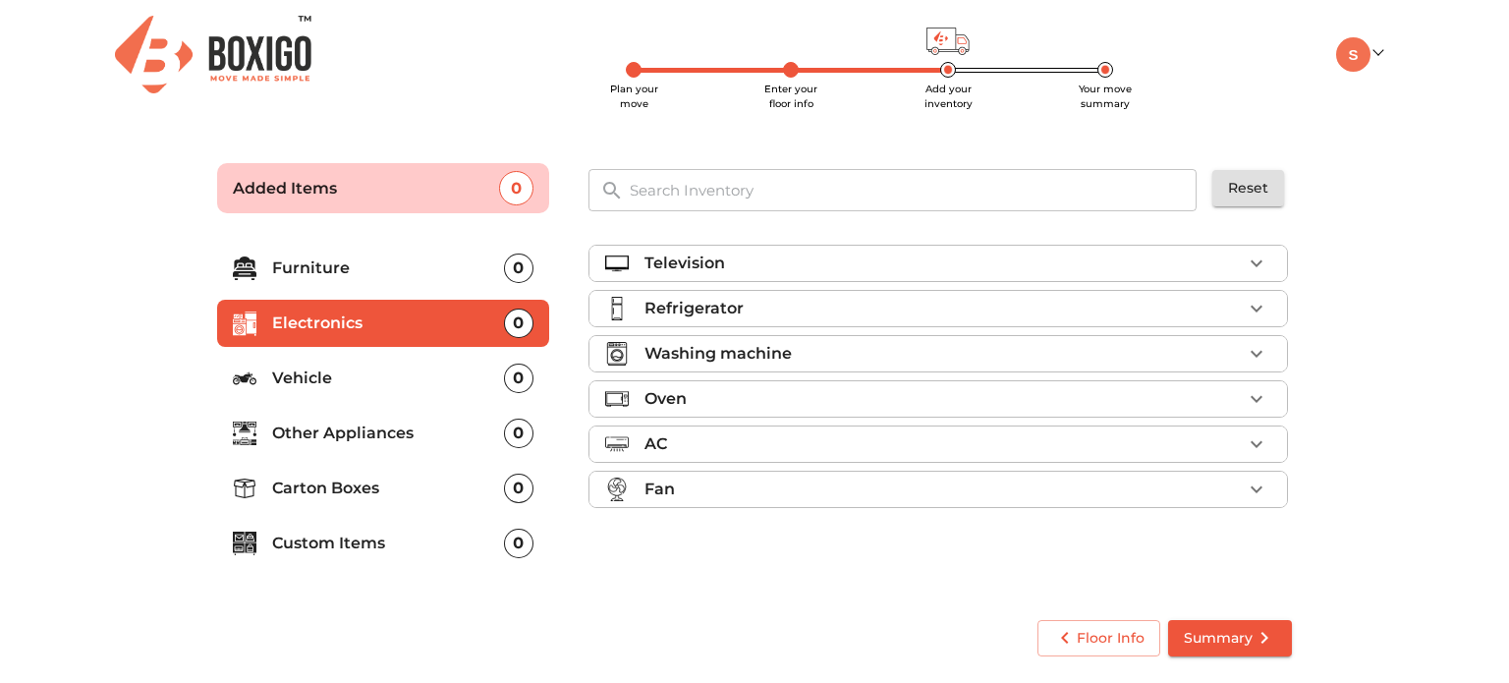
click at [1128, 305] on div "Refrigerator" at bounding box center [942, 309] width 597 height 24
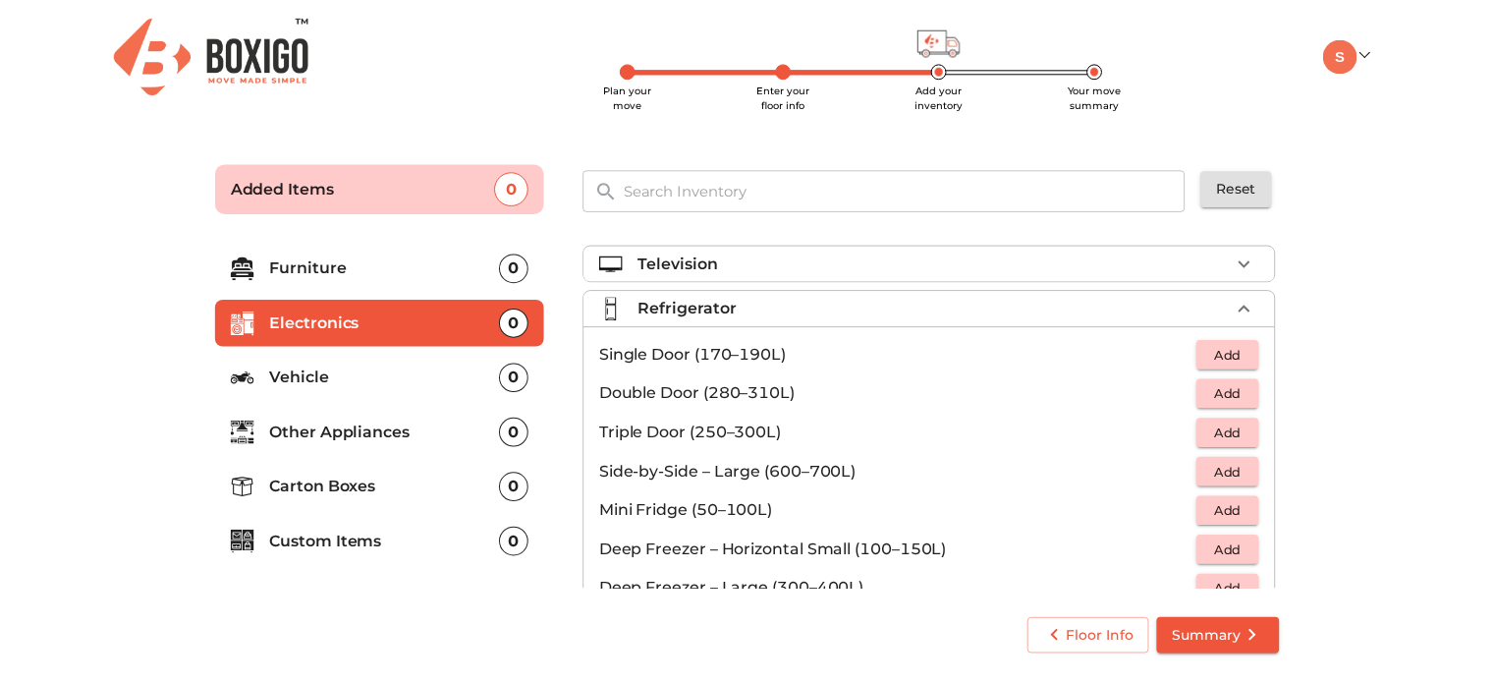
scroll to position [4, 0]
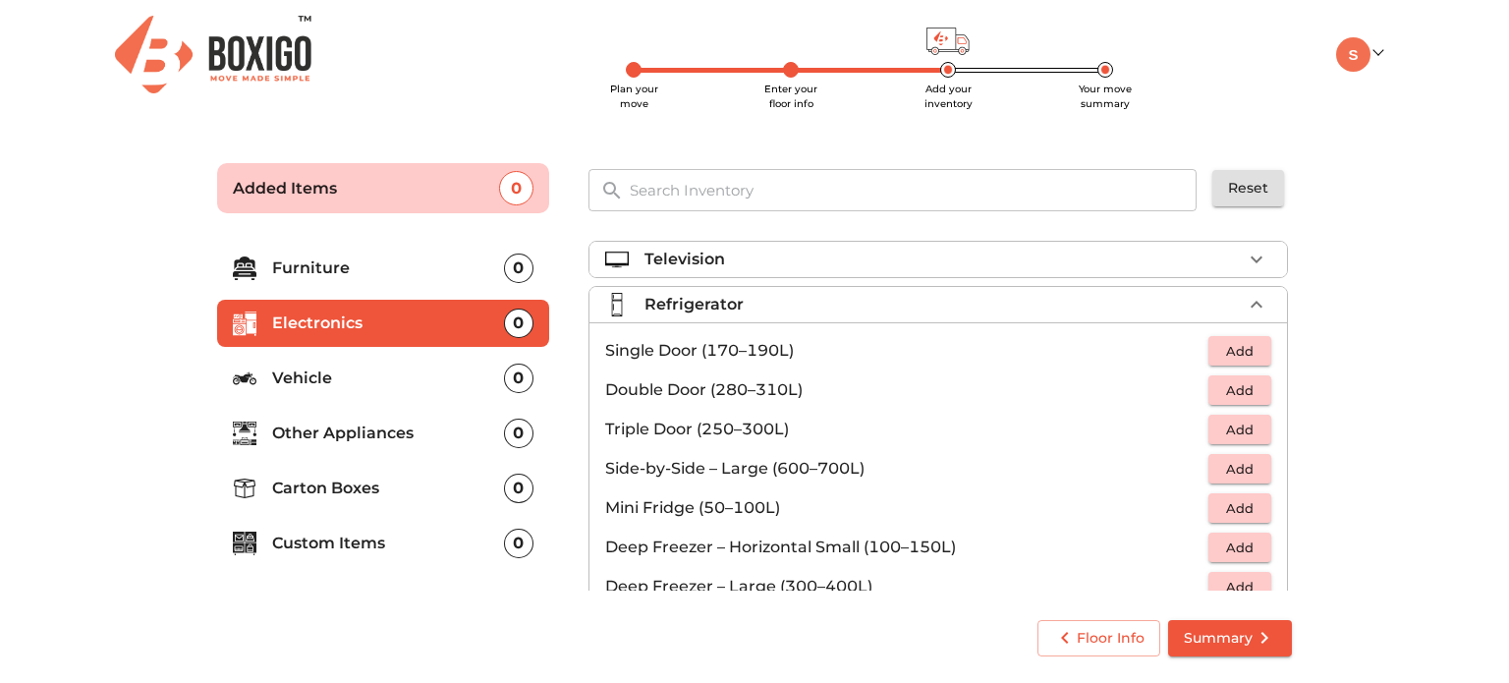
click at [800, 345] on p "Single Door (170–190L)" at bounding box center [906, 351] width 603 height 24
click at [1232, 354] on span "Add" at bounding box center [1239, 351] width 43 height 23
click at [1224, 621] on button "Summary" at bounding box center [1230, 638] width 124 height 36
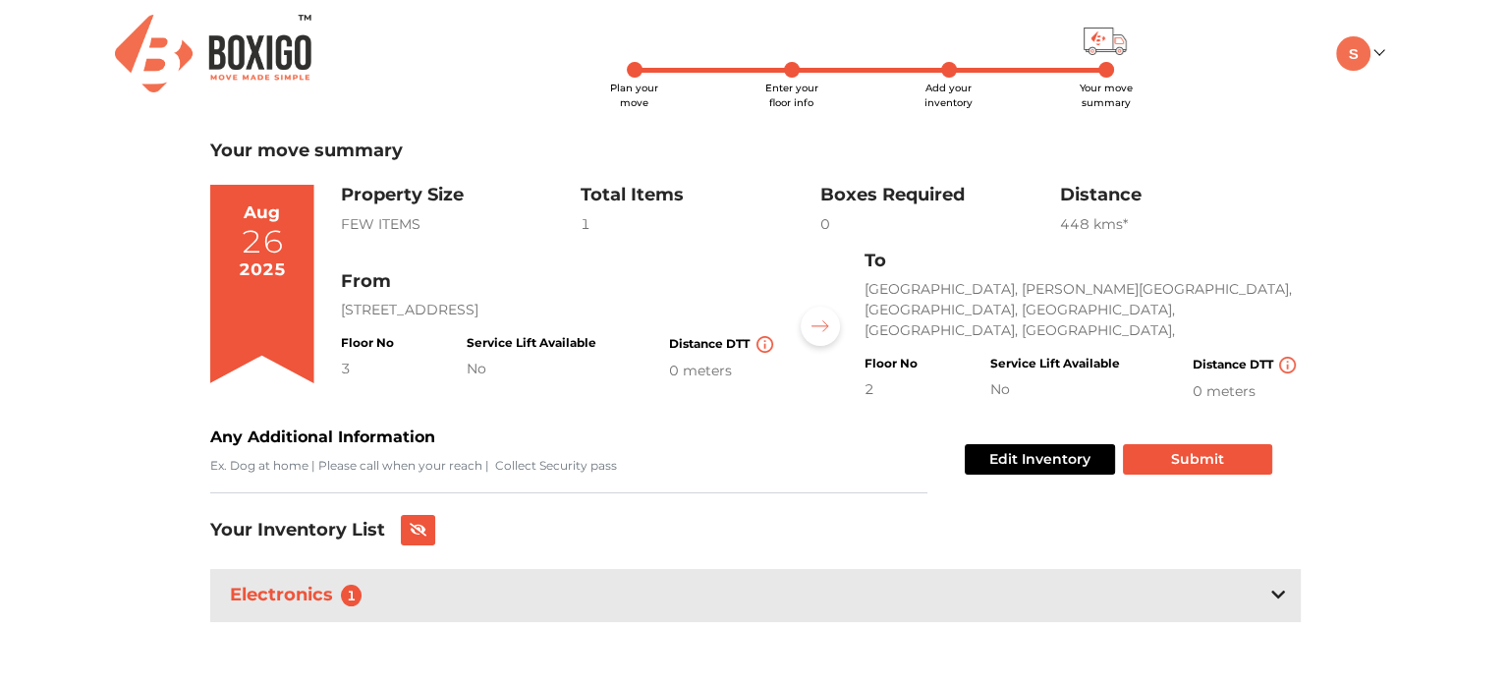
scroll to position [4, 0]
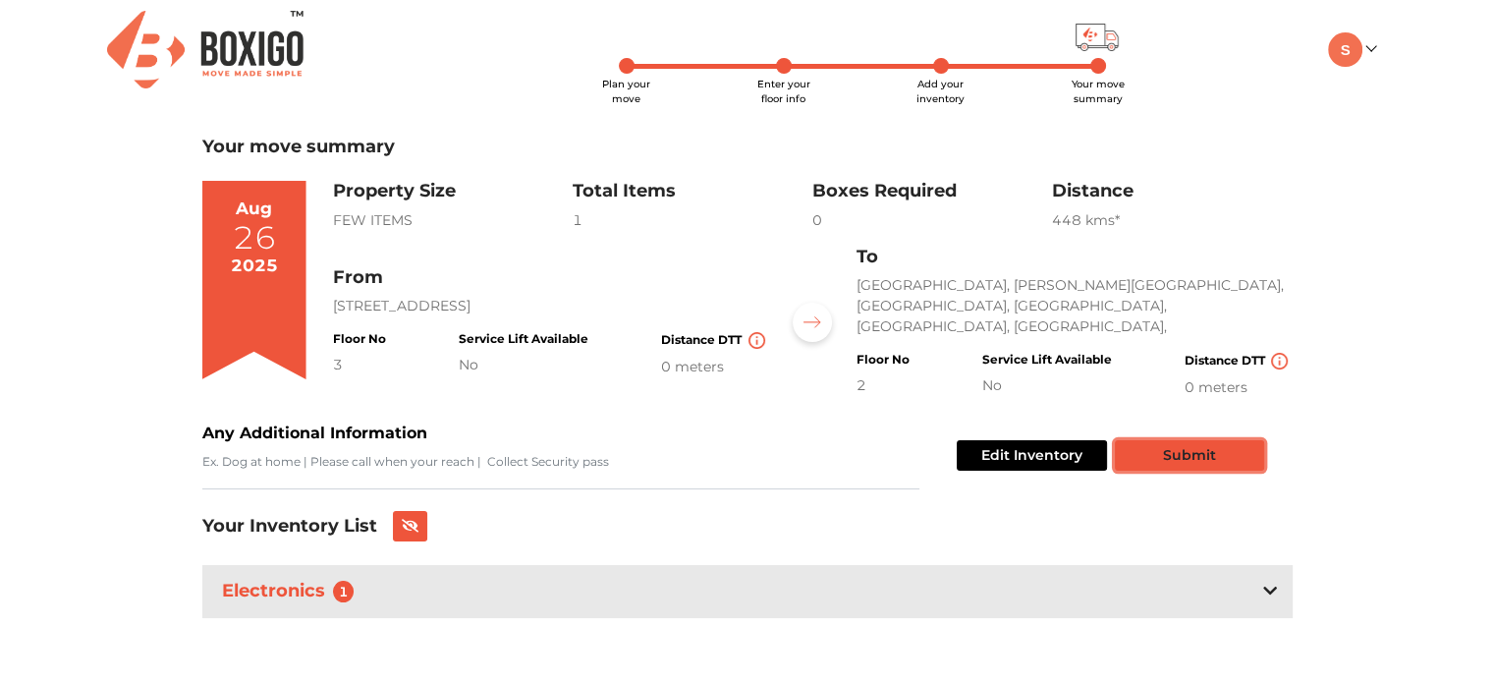
click at [1204, 443] on button "Submit" at bounding box center [1189, 455] width 149 height 30
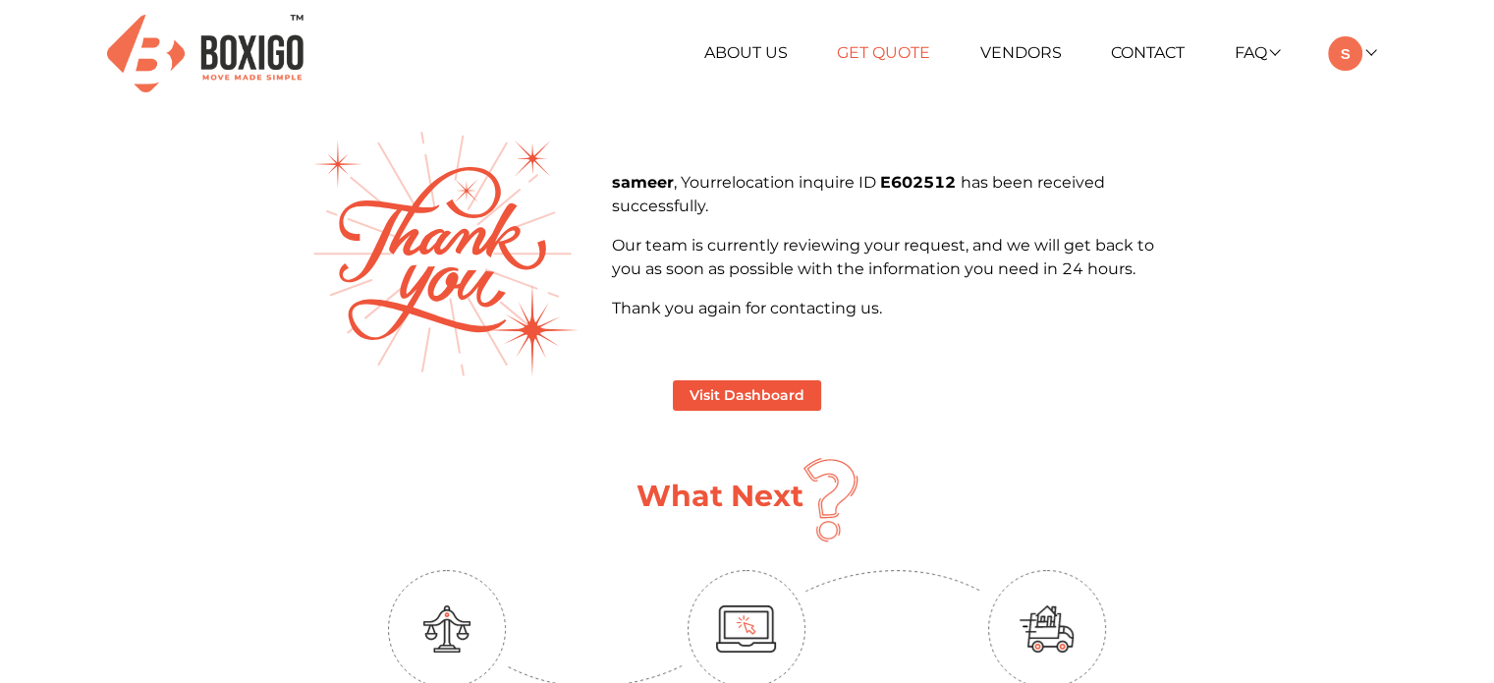
click at [872, 49] on link "Get Quote" at bounding box center [883, 52] width 93 height 19
